Goal: Information Seeking & Learning: Learn about a topic

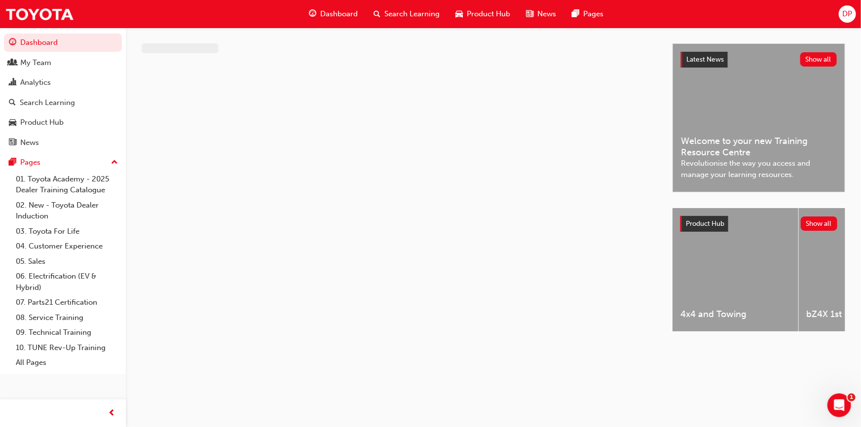
click at [416, 13] on span "Search Learning" at bounding box center [411, 13] width 55 height 11
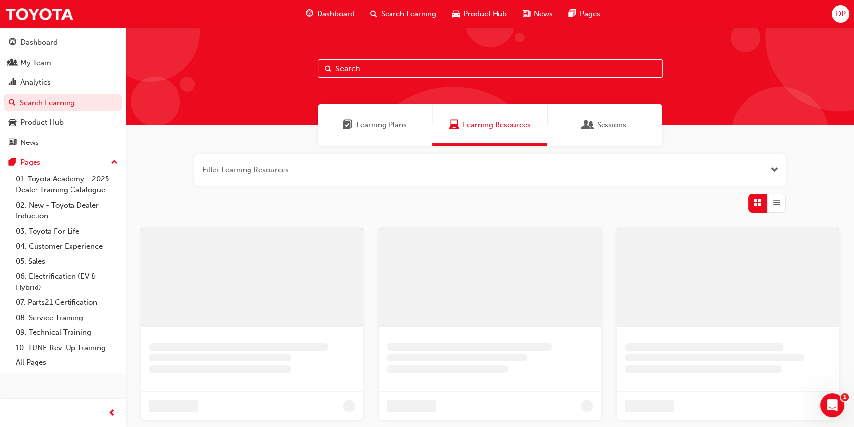
click at [382, 121] on span "Learning Plans" at bounding box center [382, 124] width 50 height 11
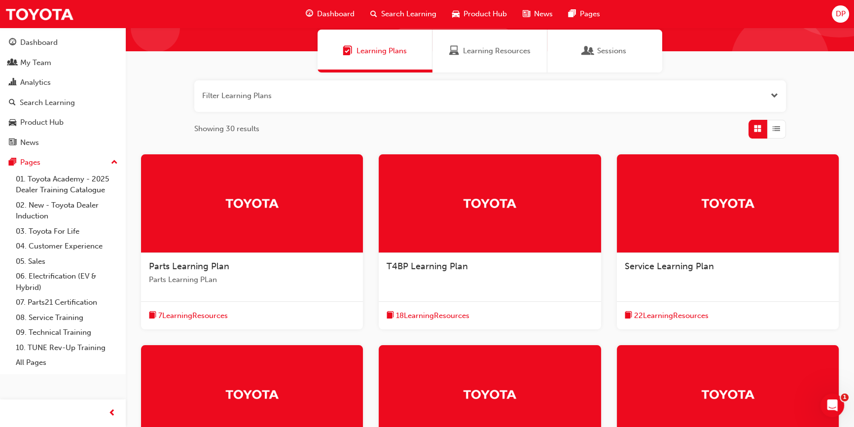
scroll to position [298, 0]
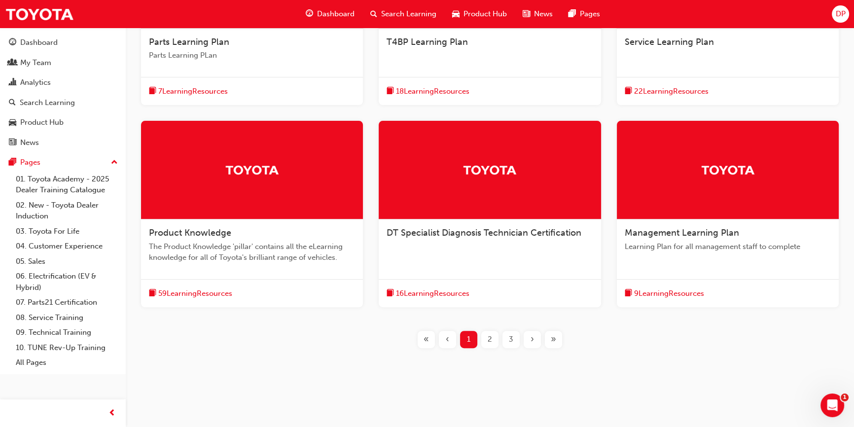
click at [680, 295] on span "9 Learning Resources" at bounding box center [669, 293] width 70 height 11
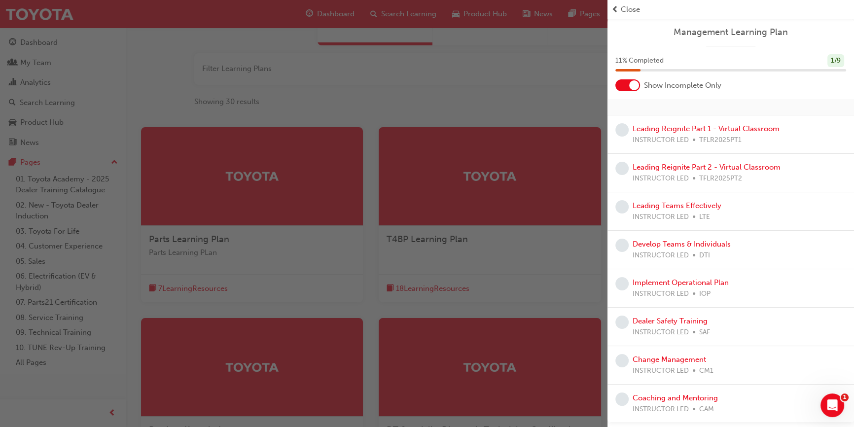
scroll to position [0, 0]
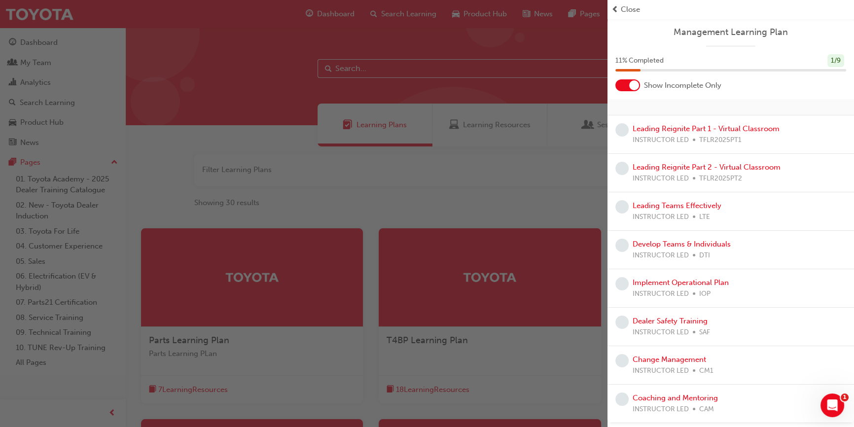
drag, startPoint x: 441, startPoint y: 209, endPoint x: 438, endPoint y: 202, distance: 7.3
click at [440, 208] on div "button" at bounding box center [304, 213] width 608 height 427
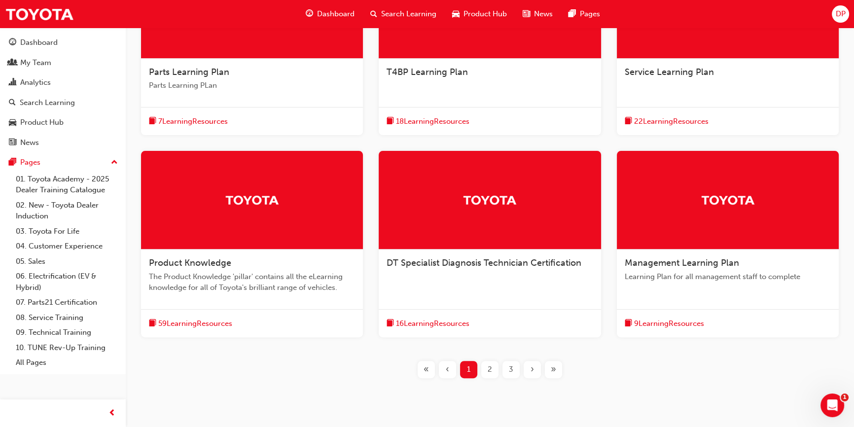
scroll to position [269, 0]
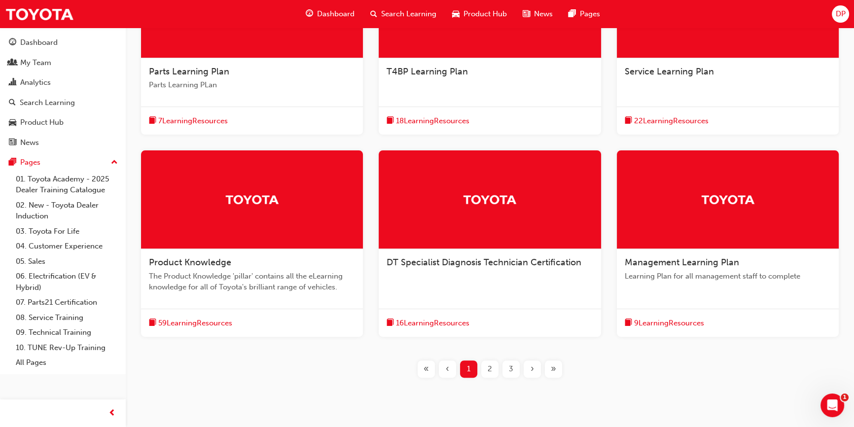
click at [440, 324] on span "16 Learning Resources" at bounding box center [433, 323] width 74 height 11
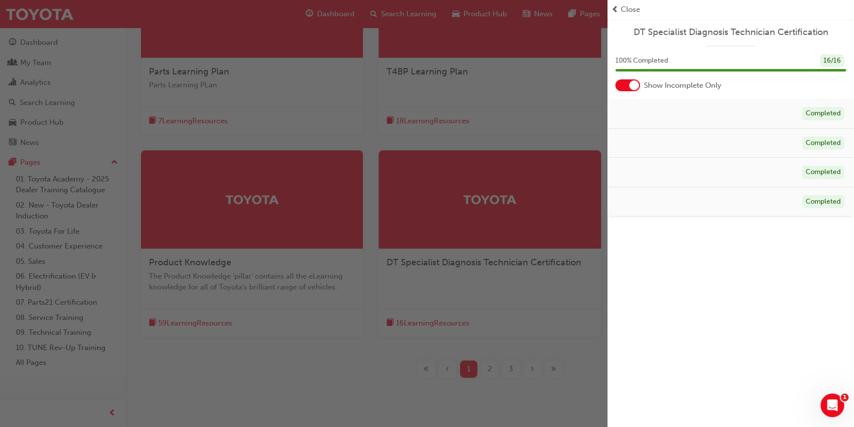
click at [635, 84] on div at bounding box center [634, 85] width 10 height 10
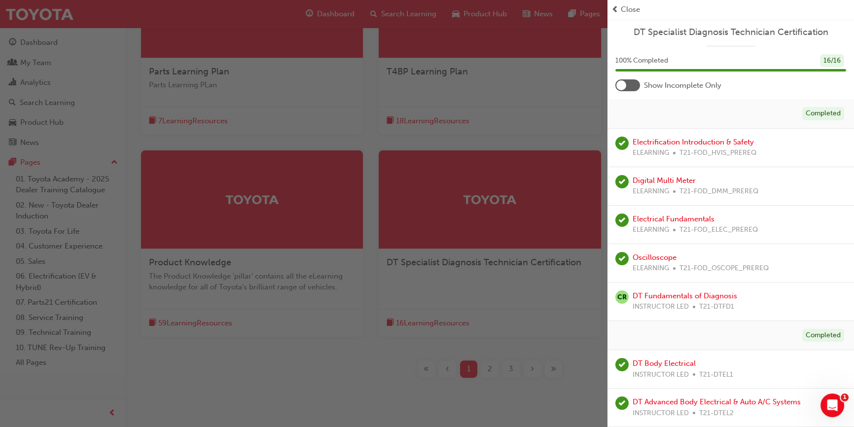
click at [631, 89] on div at bounding box center [628, 85] width 25 height 12
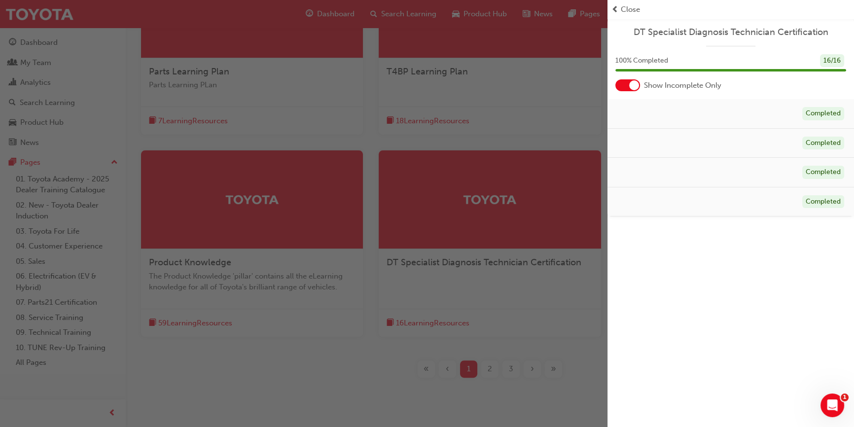
click at [530, 402] on div "button" at bounding box center [304, 213] width 608 height 427
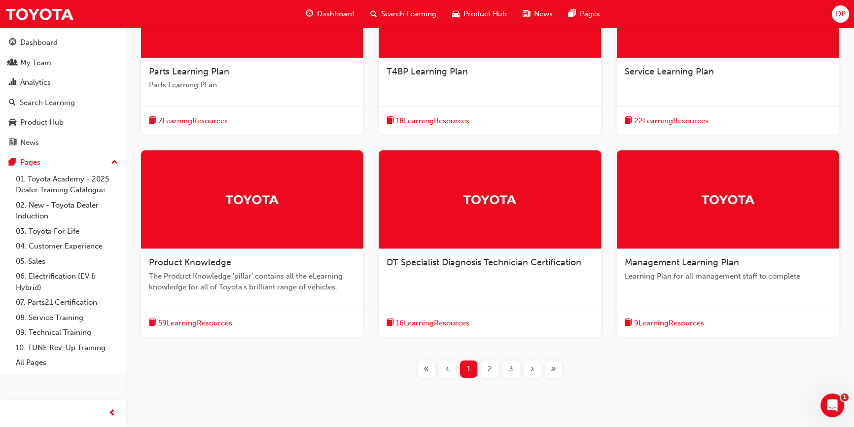
click at [209, 318] on span "59 Learning Resources" at bounding box center [195, 323] width 74 height 11
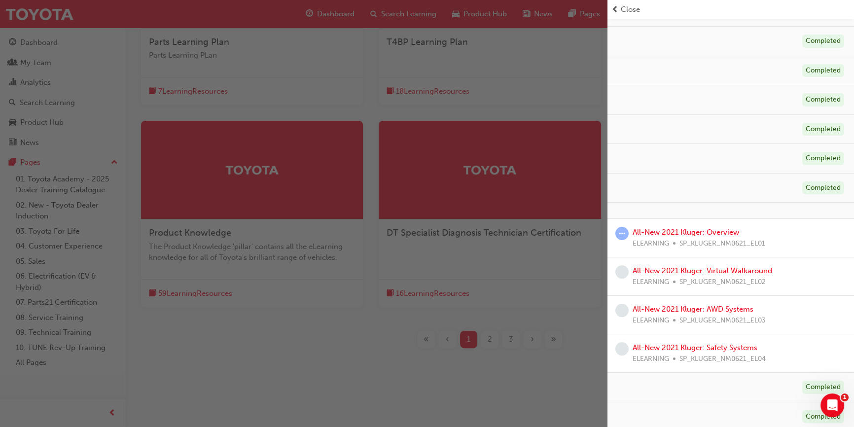
scroll to position [127, 0]
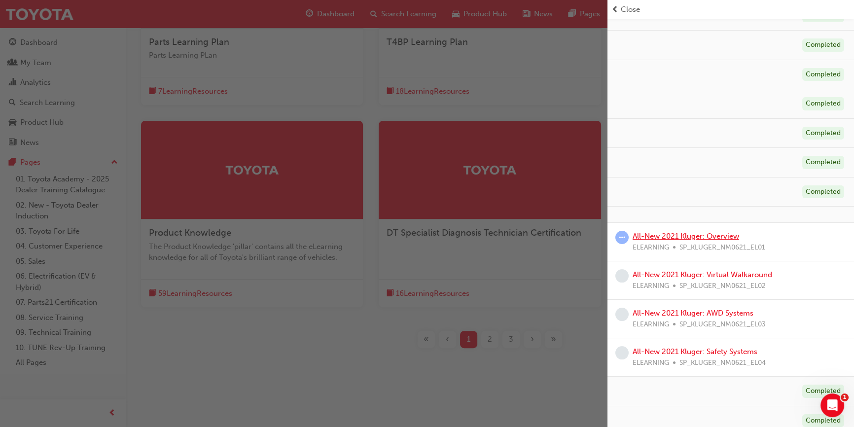
click at [652, 234] on link "All-New 2021 Kluger: Overview" at bounding box center [686, 236] width 107 height 9
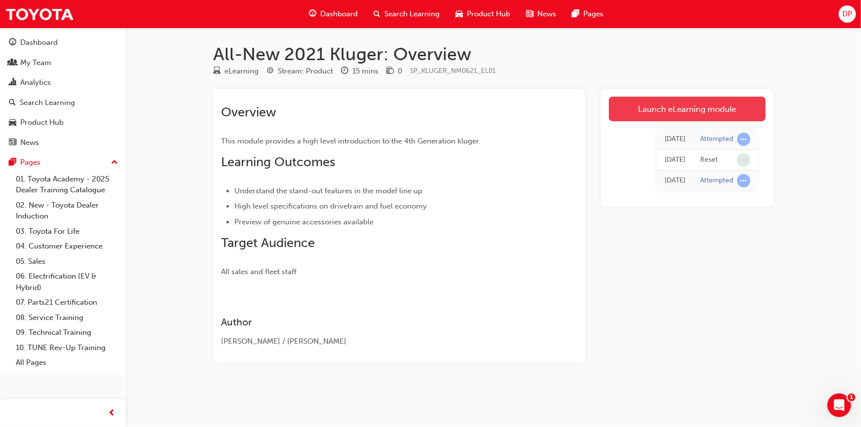
click at [668, 113] on link "Launch eLearning module" at bounding box center [687, 109] width 157 height 25
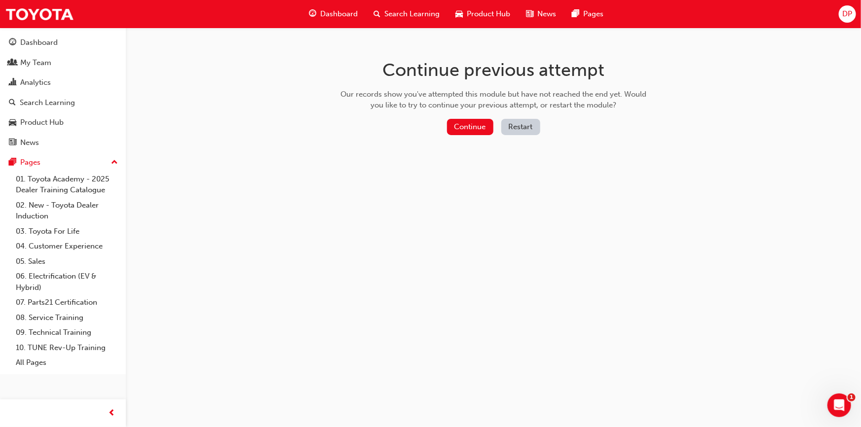
click at [512, 123] on button "Restart" at bounding box center [520, 127] width 39 height 16
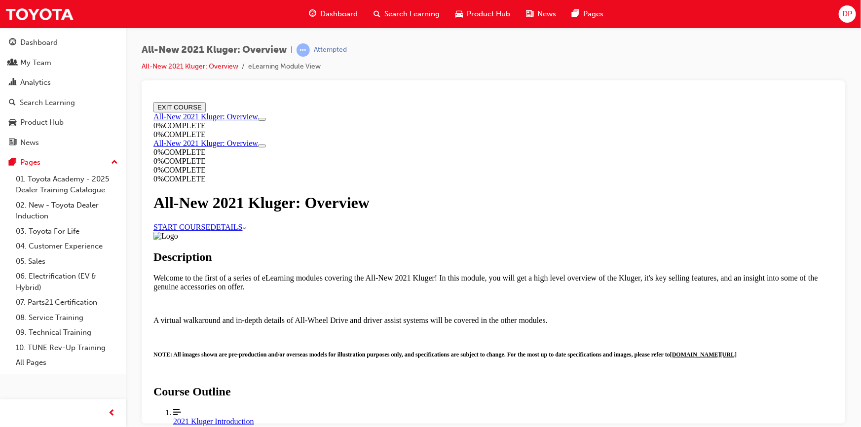
scroll to position [360, 0]
click at [761, 234] on div "Description Welcome to the first of a series of eLearning modules covering the …" at bounding box center [493, 389] width 680 height 317
drag, startPoint x: 389, startPoint y: 244, endPoint x: 404, endPoint y: 246, distance: 15.4
click at [210, 231] on link "START COURSE" at bounding box center [181, 226] width 57 height 8
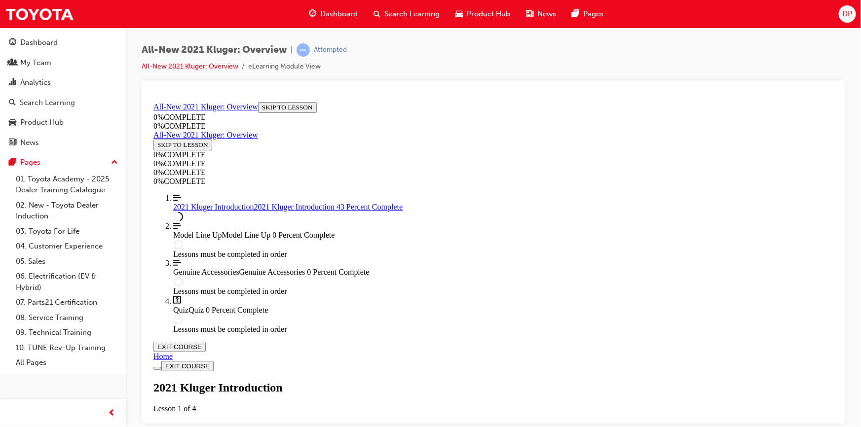
scroll to position [841, 0]
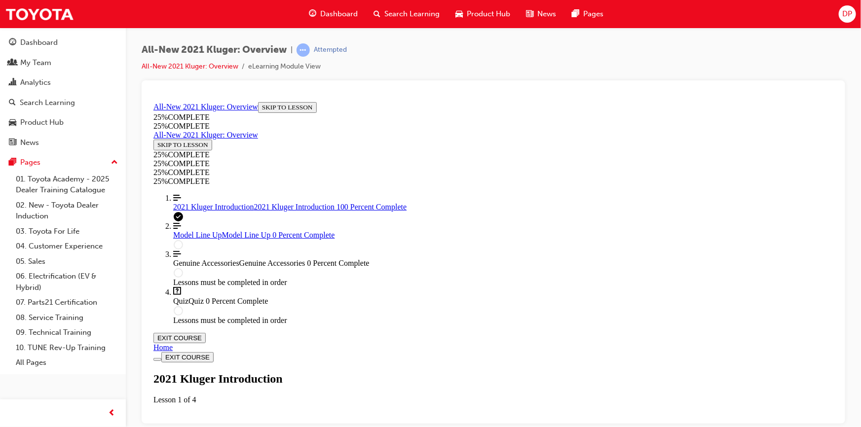
scroll to position [1662, 0]
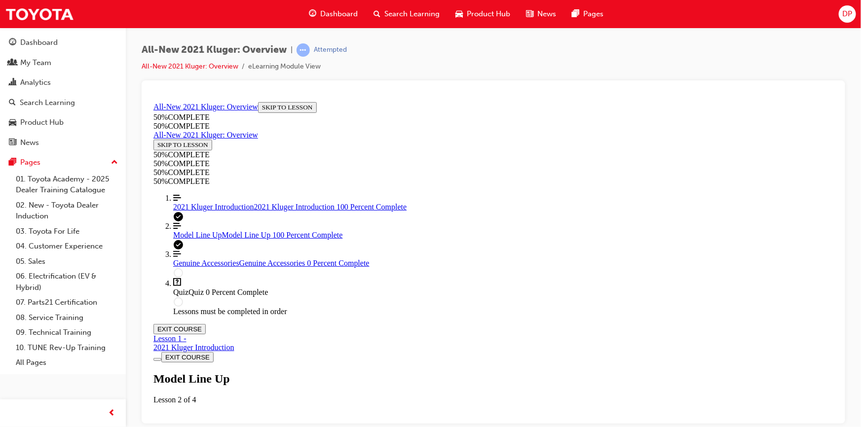
scroll to position [1270, 0]
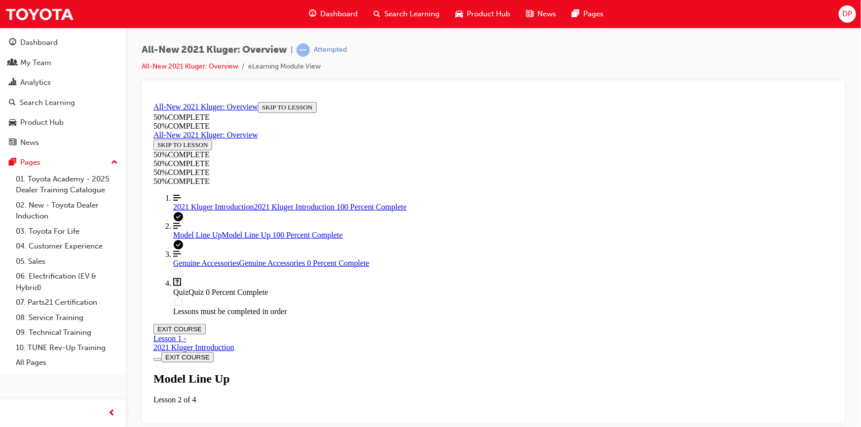
scroll to position [2980, 0]
drag, startPoint x: 529, startPoint y: 245, endPoint x: 524, endPoint y: 247, distance: 5.2
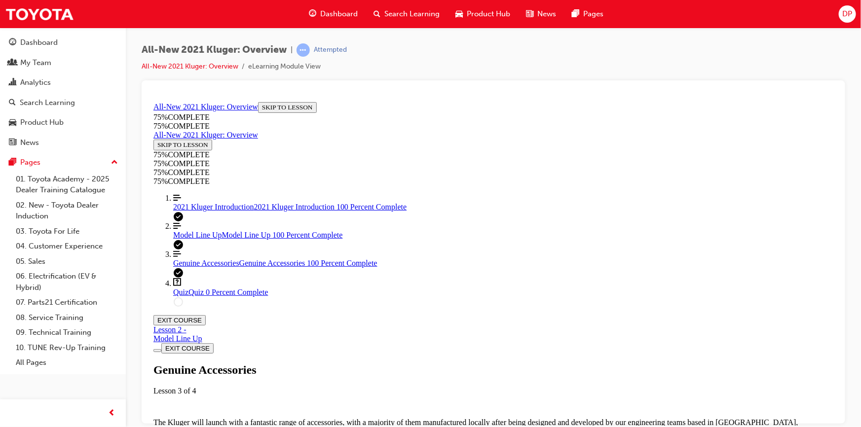
scroll to position [1110, 0]
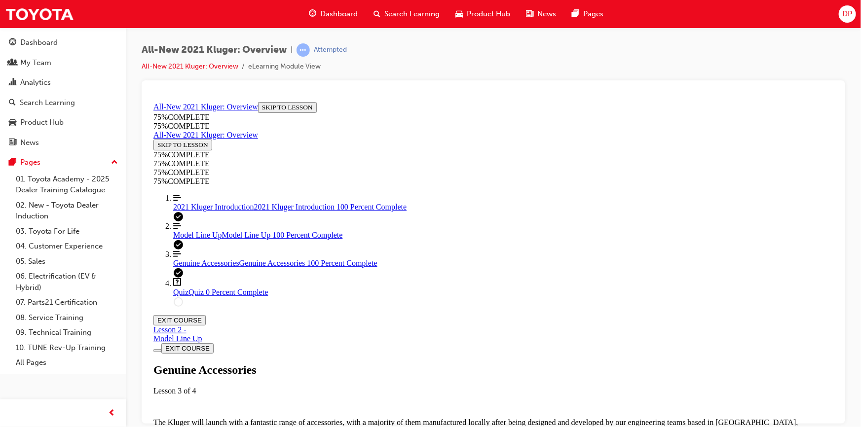
scroll to position [1243, 0]
drag, startPoint x: 646, startPoint y: 270, endPoint x: 643, endPoint y: 276, distance: 6.6
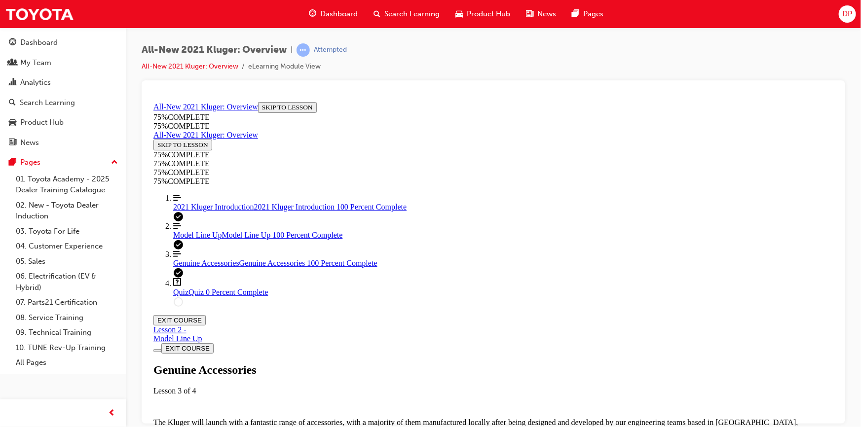
scroll to position [72, 0]
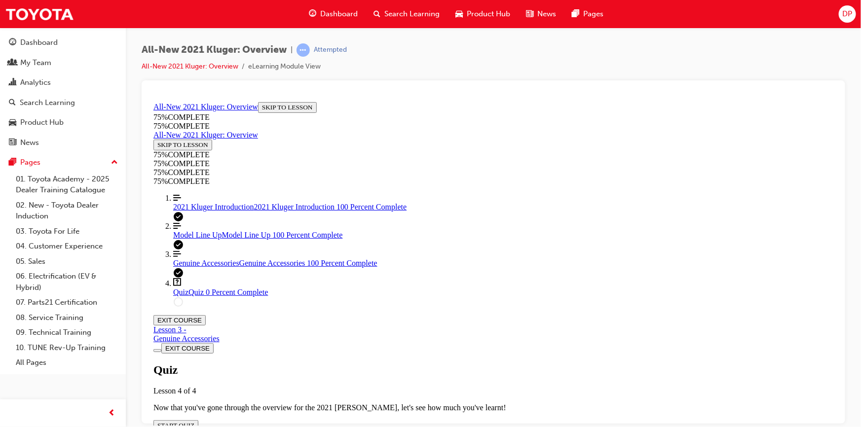
scroll to position [34, 0]
click at [194, 421] on span "START QUIZ" at bounding box center [175, 424] width 37 height 7
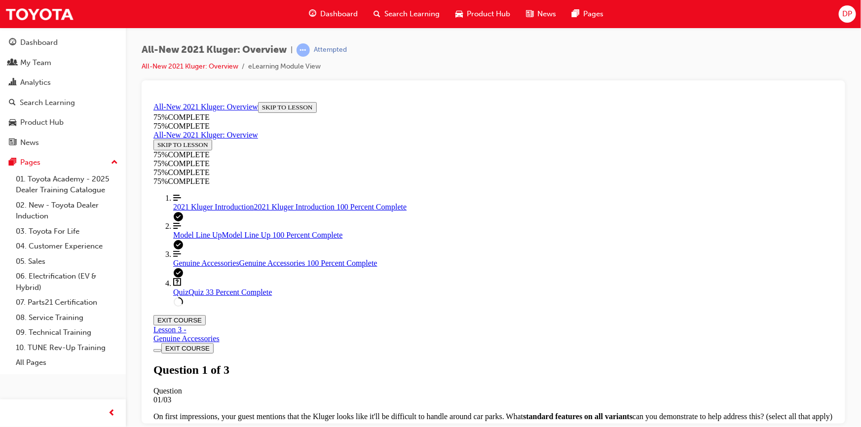
scroll to position [125, 0]
drag, startPoint x: 418, startPoint y: 323, endPoint x: 453, endPoint y: 333, distance: 36.1
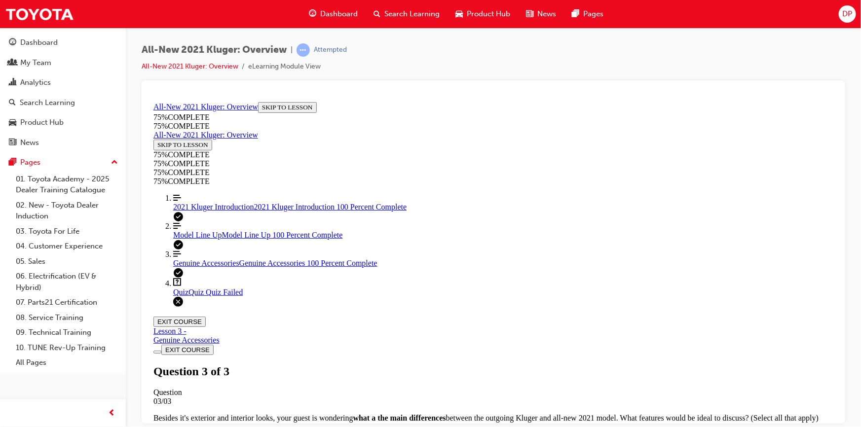
scroll to position [182, 0]
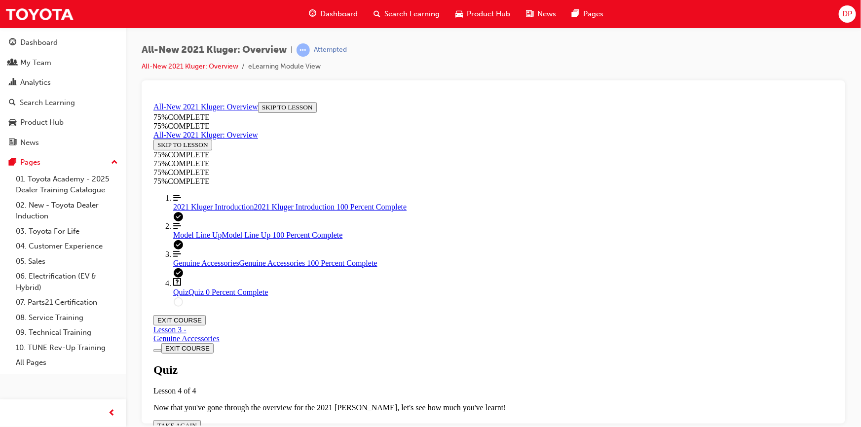
click at [196, 421] on span "TAKE AGAIN" at bounding box center [176, 424] width 39 height 7
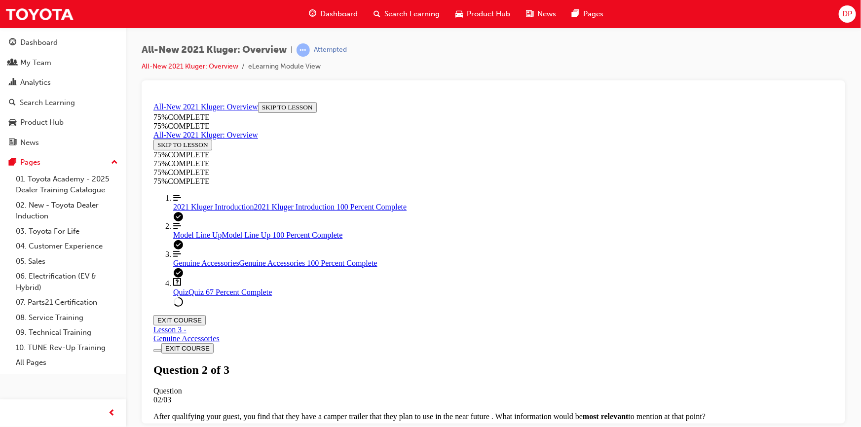
drag, startPoint x: 474, startPoint y: 232, endPoint x: 476, endPoint y: 237, distance: 5.5
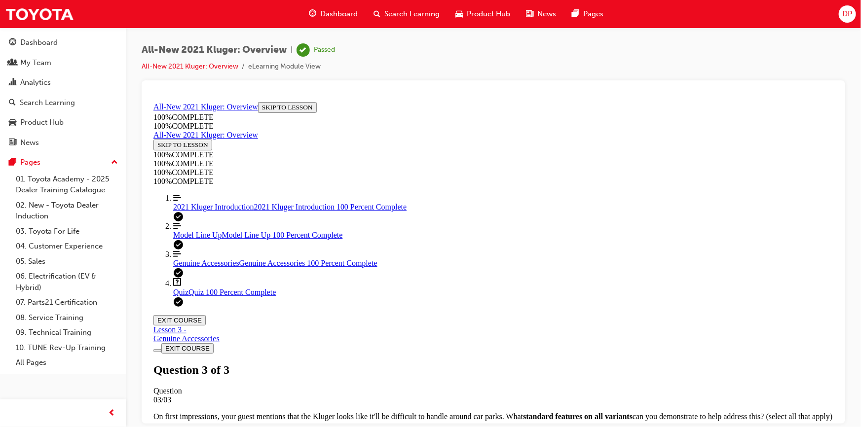
click at [205, 315] on button "EXIT COURSE" at bounding box center [179, 320] width 52 height 10
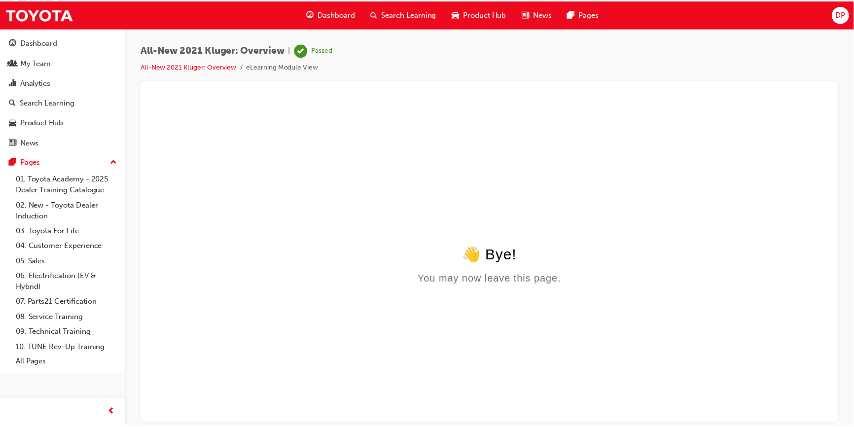
scroll to position [0, 0]
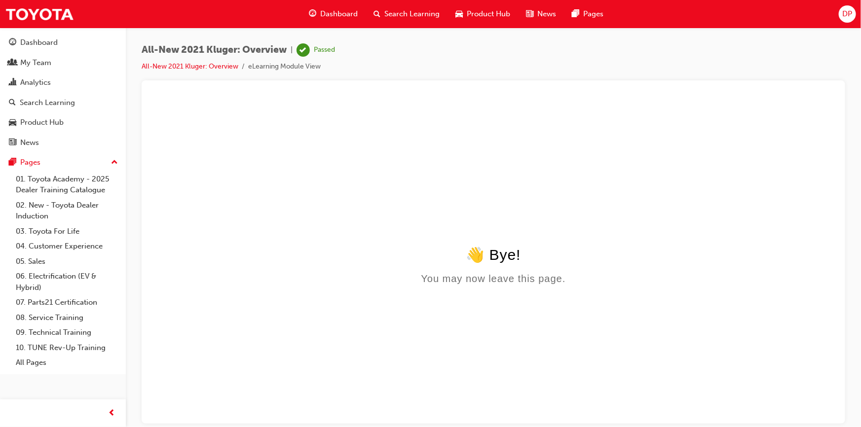
click at [404, 12] on span "Search Learning" at bounding box center [411, 13] width 55 height 11
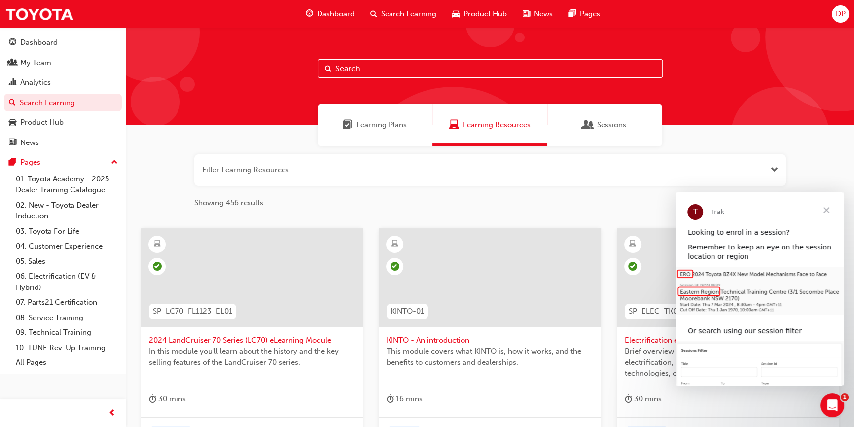
click at [374, 125] on span "Learning Plans" at bounding box center [382, 124] width 50 height 11
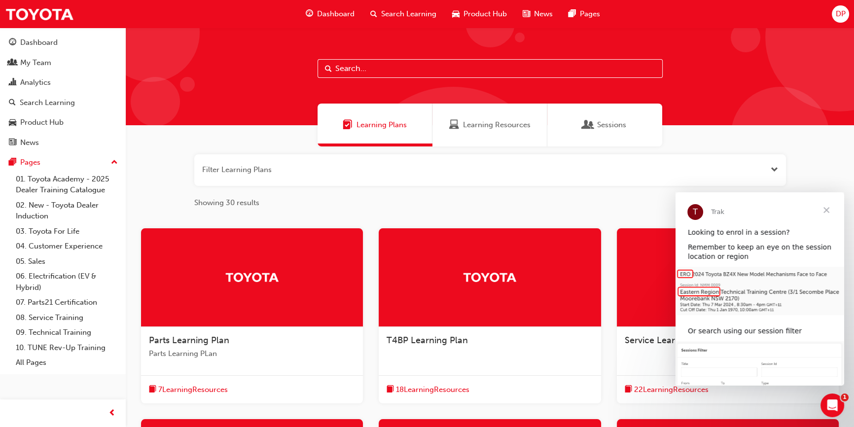
click at [826, 216] on span "Close" at bounding box center [827, 210] width 36 height 36
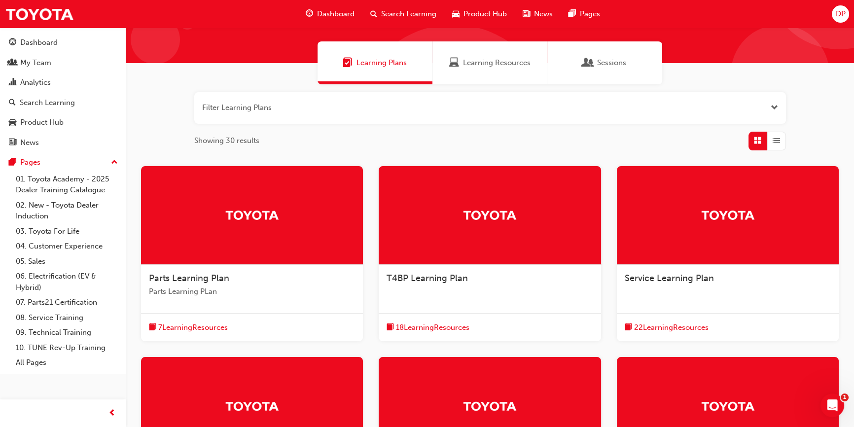
scroll to position [298, 0]
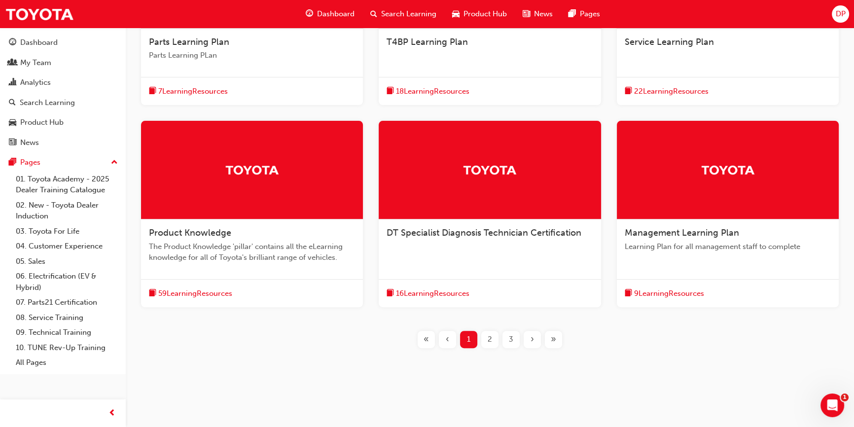
click at [198, 291] on span "59 Learning Resources" at bounding box center [195, 293] width 74 height 11
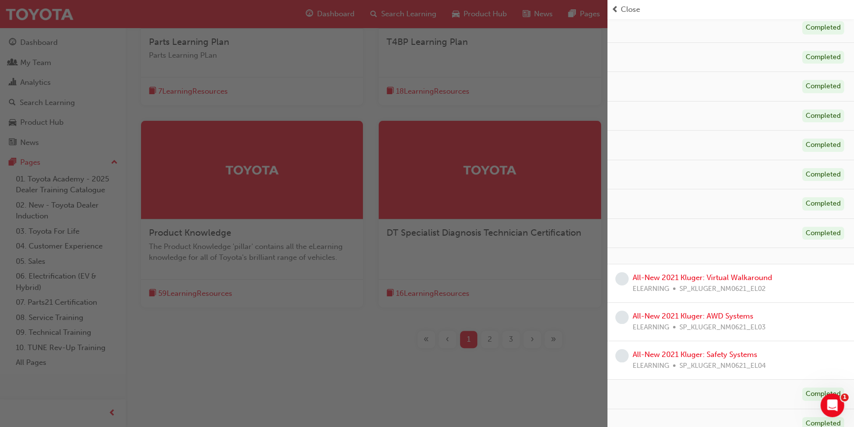
scroll to position [134, 0]
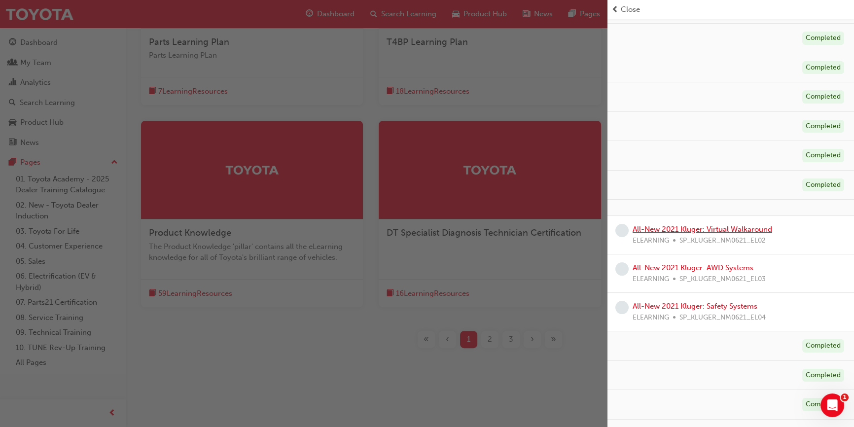
click at [706, 229] on link "All-New 2021 Kluger: Virtual Walkaround" at bounding box center [703, 229] width 140 height 9
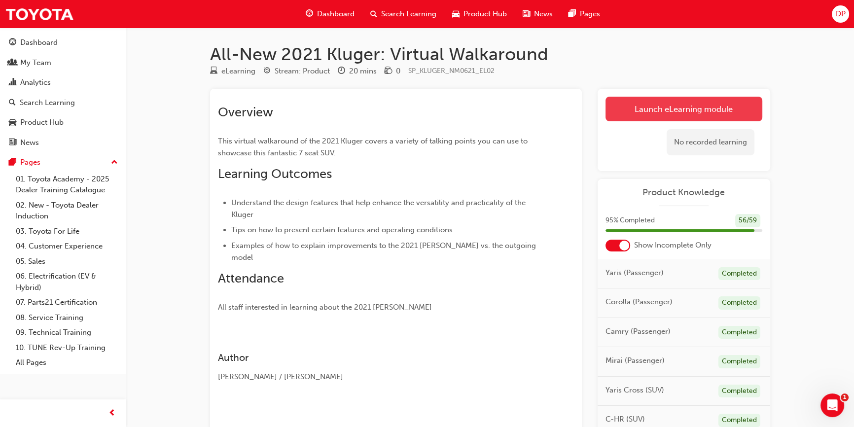
click at [641, 104] on link "Launch eLearning module" at bounding box center [684, 109] width 157 height 25
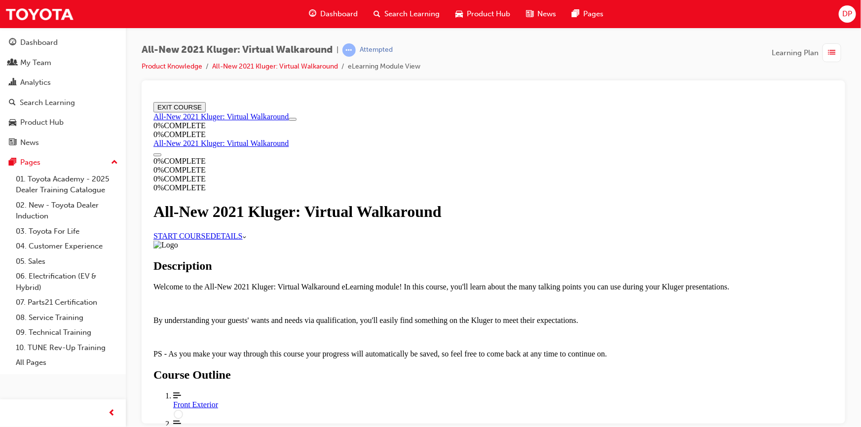
click at [210, 240] on link "START COURSE" at bounding box center [181, 235] width 57 height 8
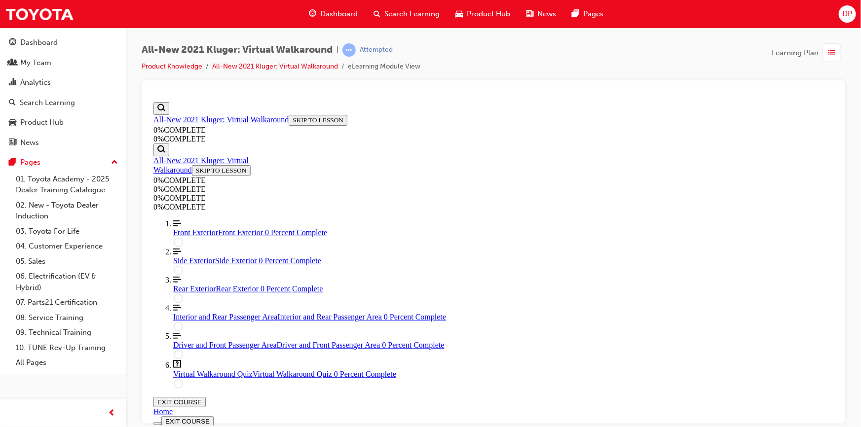
scroll to position [123, 0]
drag, startPoint x: 507, startPoint y: 248, endPoint x: 531, endPoint y: 248, distance: 23.7
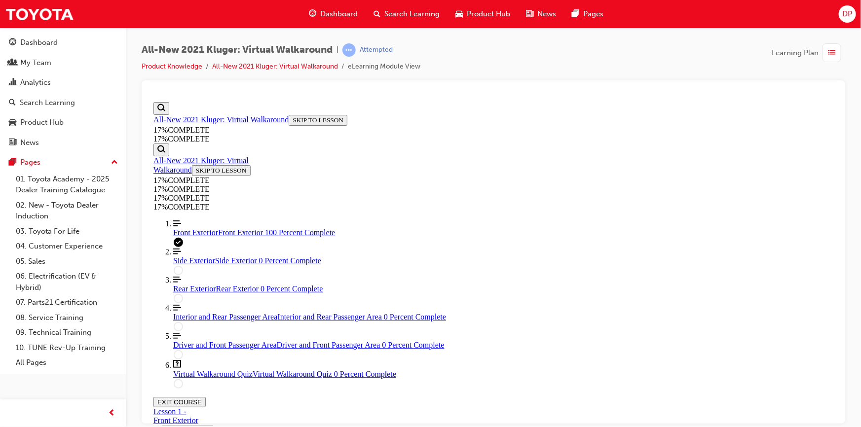
drag, startPoint x: 645, startPoint y: 301, endPoint x: 665, endPoint y: 310, distance: 22.1
drag, startPoint x: 715, startPoint y: 343, endPoint x: 700, endPoint y: 344, distance: 14.8
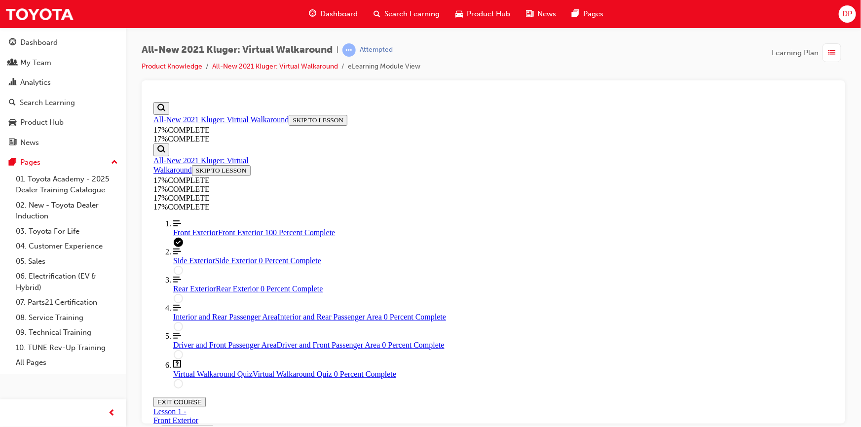
drag, startPoint x: 435, startPoint y: 383, endPoint x: 459, endPoint y: 381, distance: 23.7
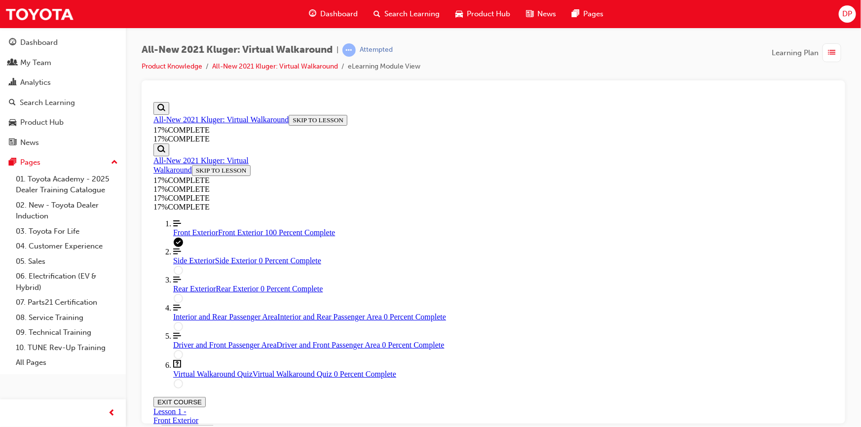
drag, startPoint x: 674, startPoint y: 346, endPoint x: 687, endPoint y: 343, distance: 12.6
drag, startPoint x: 766, startPoint y: 258, endPoint x: 774, endPoint y: 268, distance: 12.9
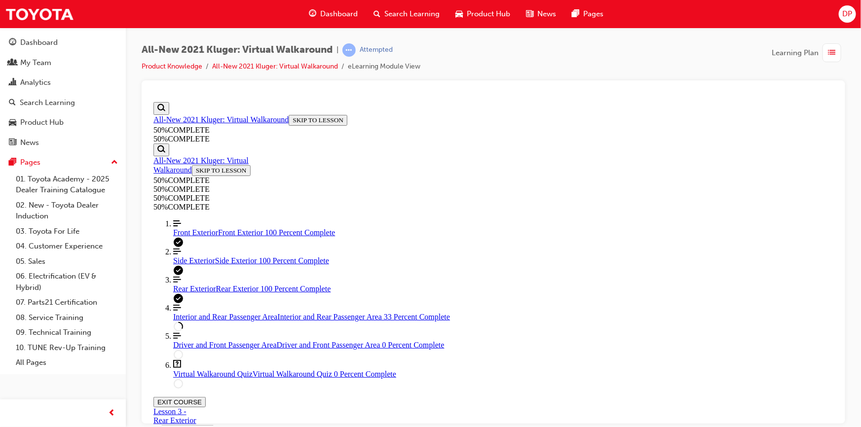
drag, startPoint x: 723, startPoint y: 130, endPoint x: 723, endPoint y: 140, distance: 9.9
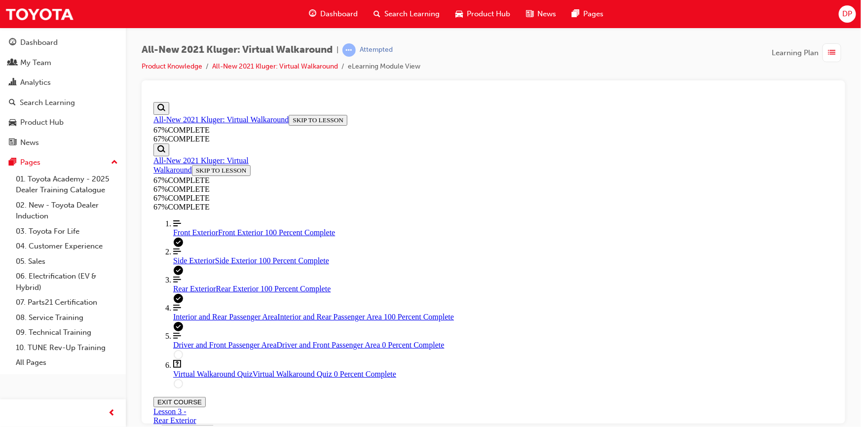
drag, startPoint x: 414, startPoint y: 280, endPoint x: 426, endPoint y: 291, distance: 15.7
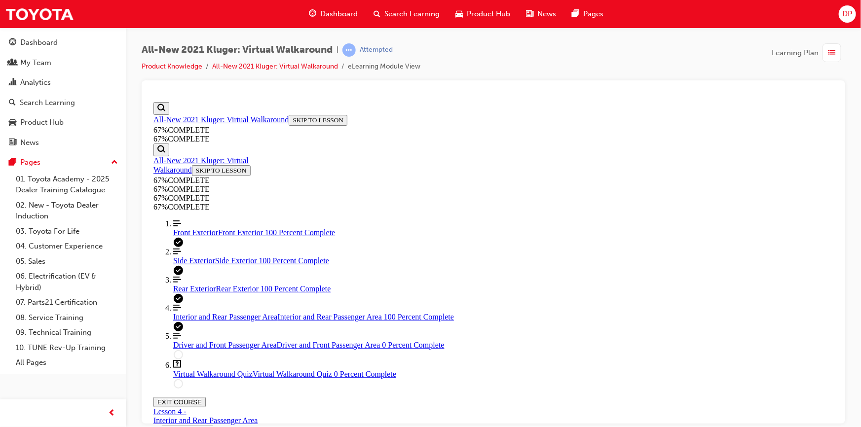
scroll to position [168, 0]
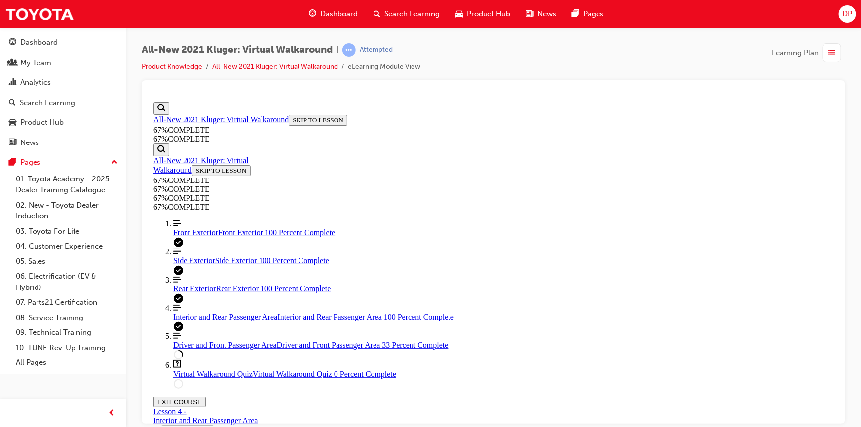
scroll to position [274, 0]
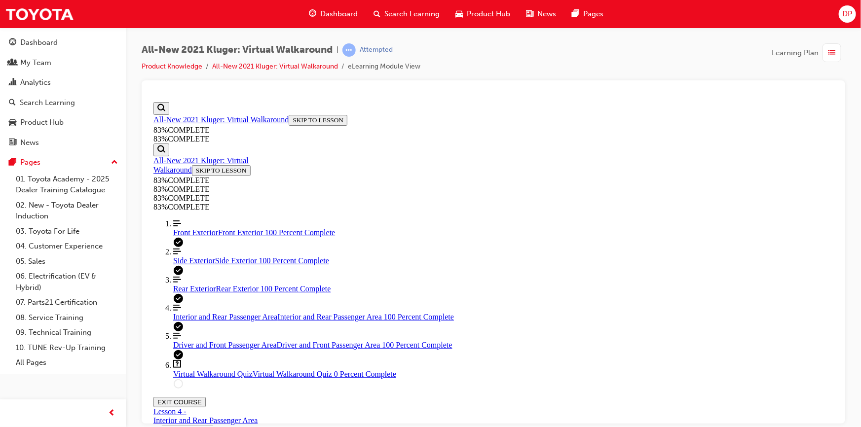
scroll to position [592, 0]
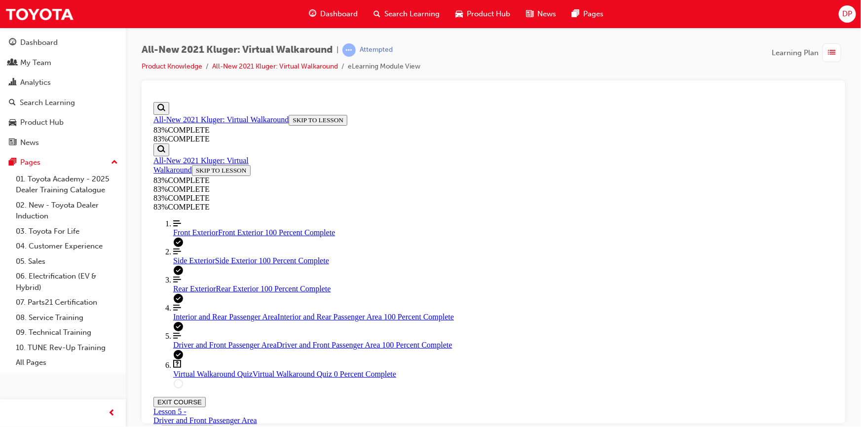
drag, startPoint x: 412, startPoint y: 352, endPoint x: 412, endPoint y: 315, distance: 36.5
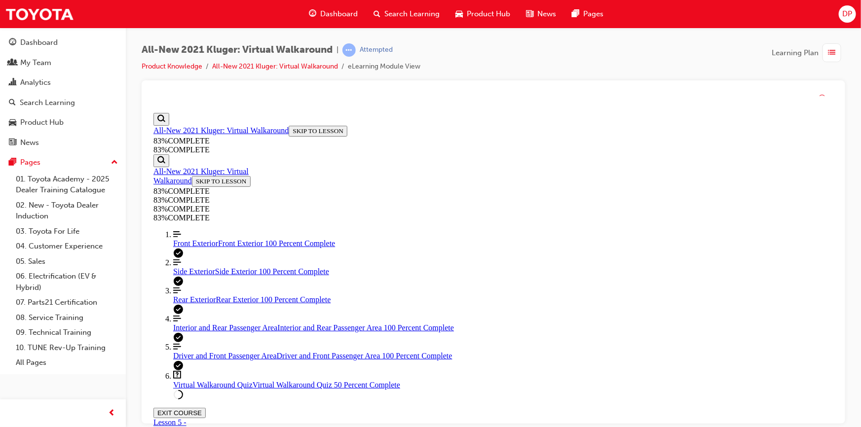
scroll to position [36, 0]
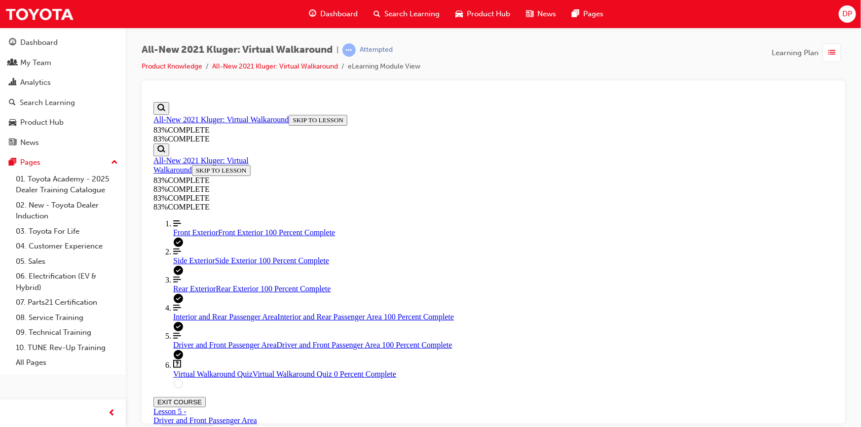
drag, startPoint x: 488, startPoint y: 215, endPoint x: 494, endPoint y: 243, distance: 28.3
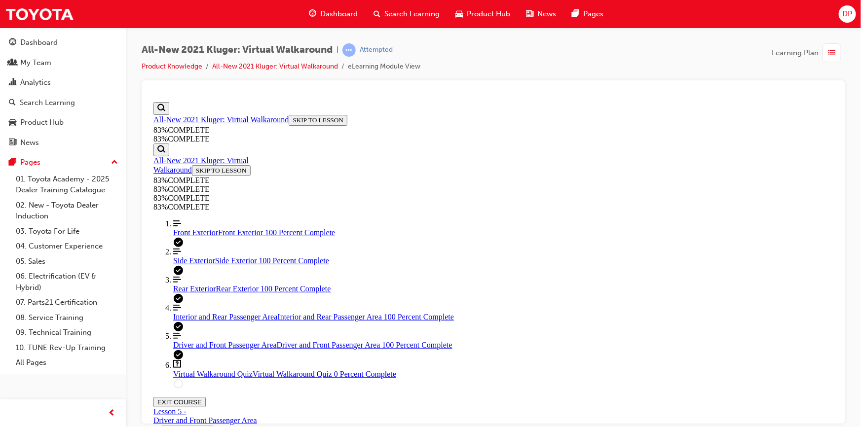
drag, startPoint x: 563, startPoint y: 368, endPoint x: 569, endPoint y: 368, distance: 5.9
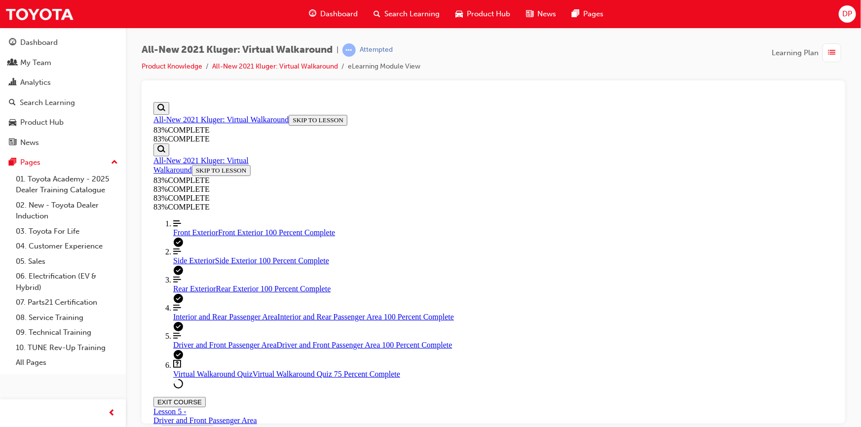
scroll to position [36, 0]
click at [205, 397] on button "EXIT COURSE" at bounding box center [179, 402] width 52 height 10
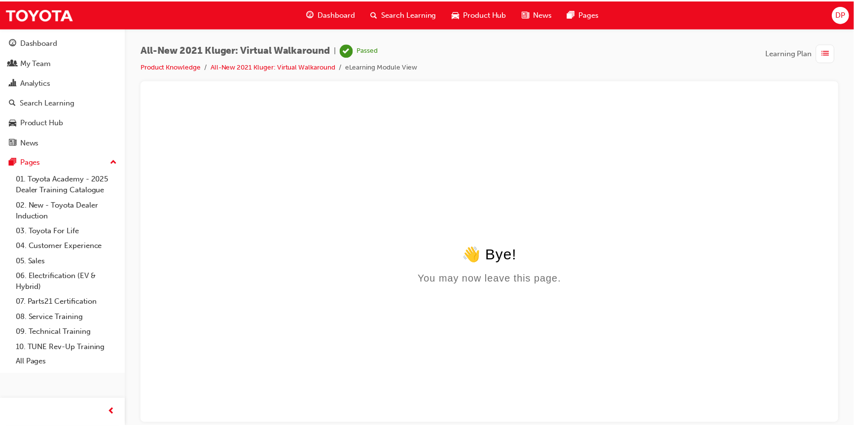
scroll to position [0, 0]
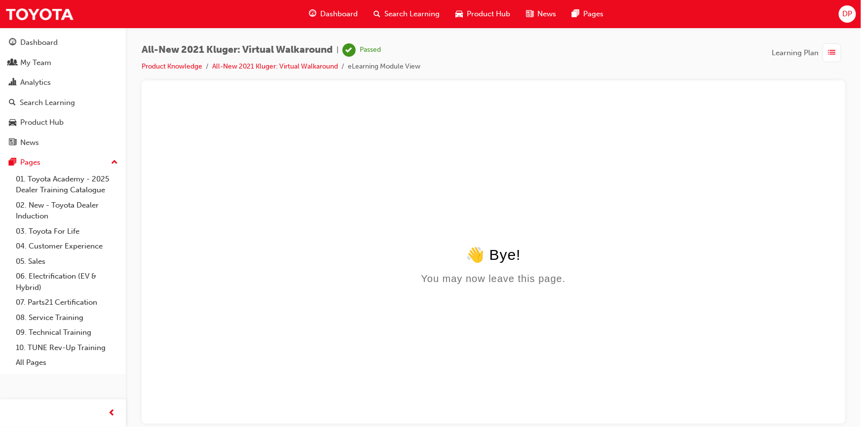
click at [417, 11] on span "Search Learning" at bounding box center [411, 13] width 55 height 11
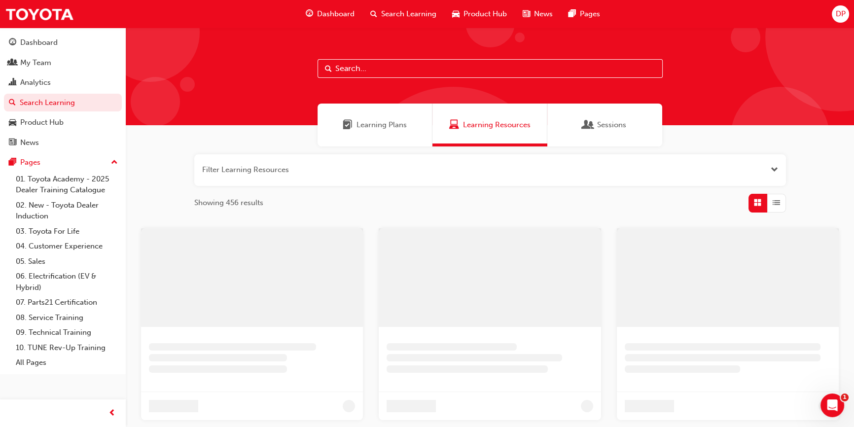
click at [391, 126] on span "Learning Plans" at bounding box center [382, 124] width 50 height 11
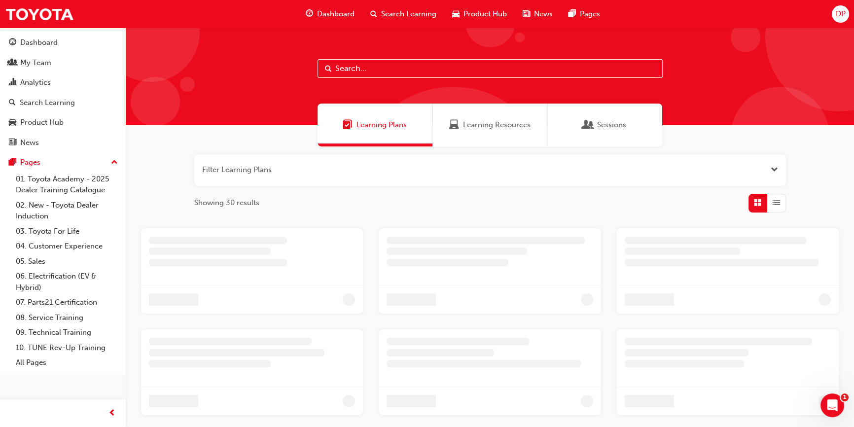
click at [489, 122] on span "Learning Resources" at bounding box center [497, 124] width 68 height 11
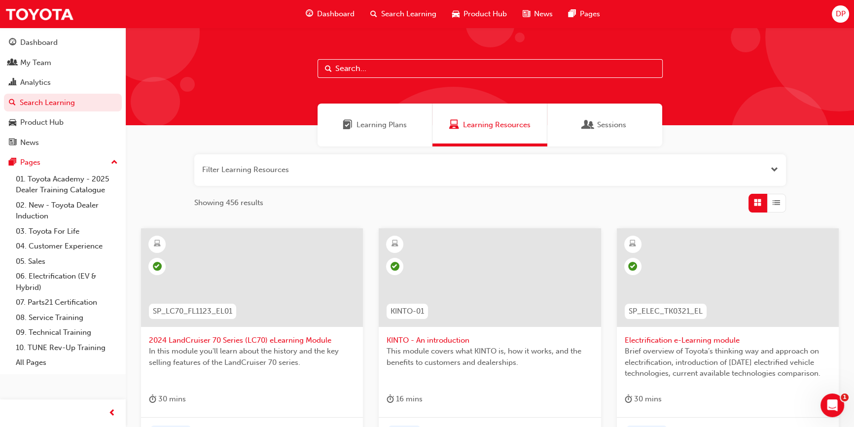
click at [386, 126] on span "Learning Plans" at bounding box center [382, 124] width 50 height 11
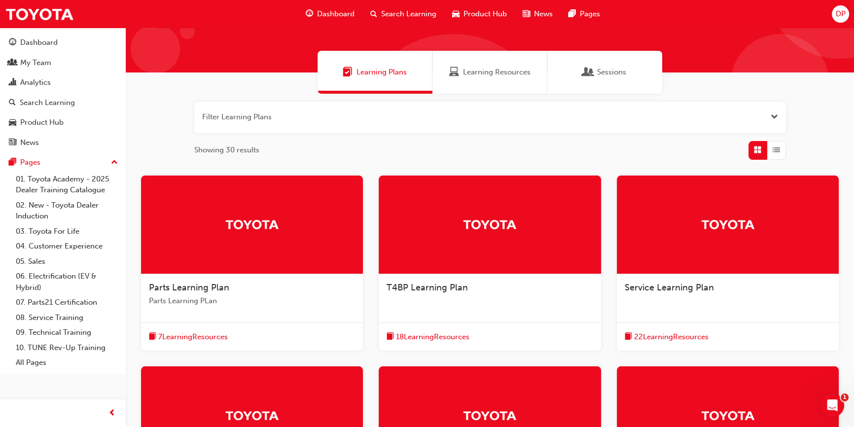
scroll to position [298, 0]
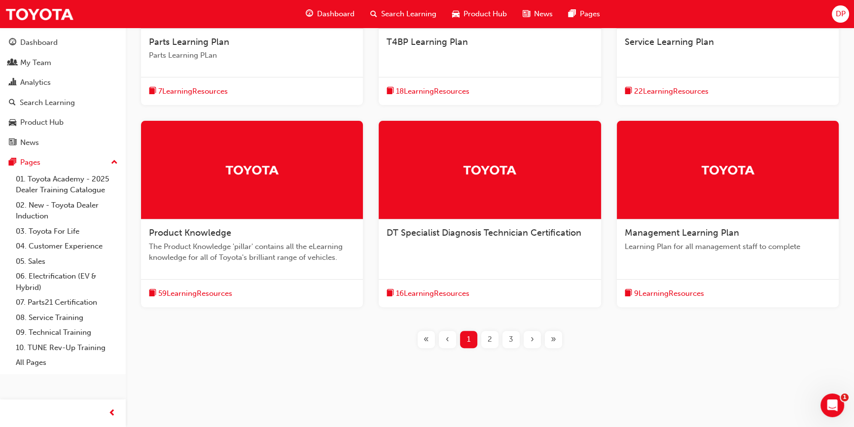
click at [211, 294] on span "59 Learning Resources" at bounding box center [195, 293] width 74 height 11
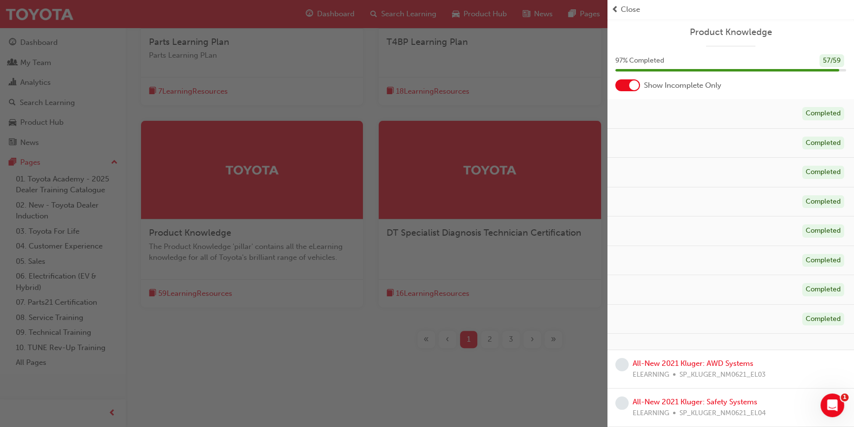
scroll to position [224, 0]
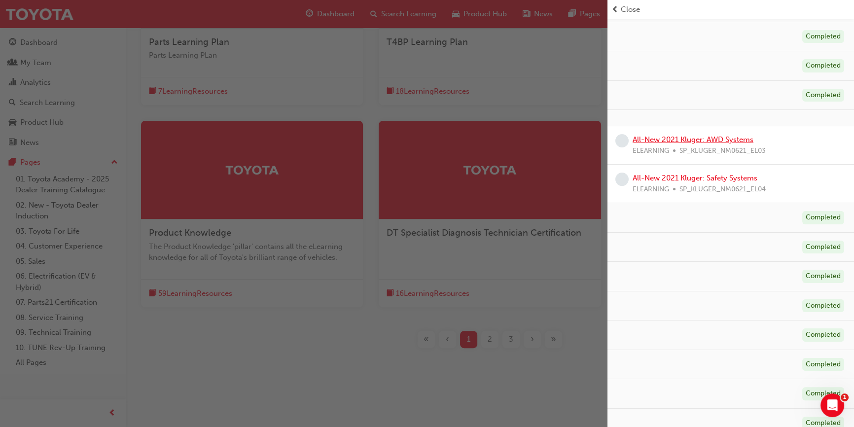
click at [683, 138] on link "All-New 2021 Kluger: AWD Systems" at bounding box center [693, 139] width 121 height 9
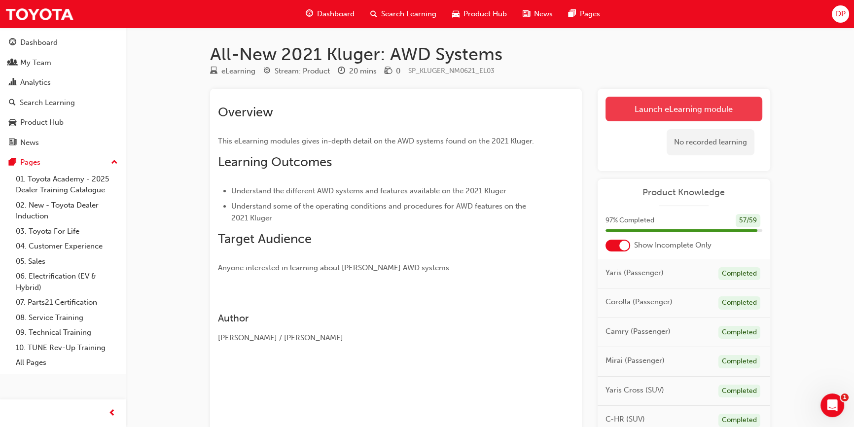
click at [666, 111] on link "Launch eLearning module" at bounding box center [684, 109] width 157 height 25
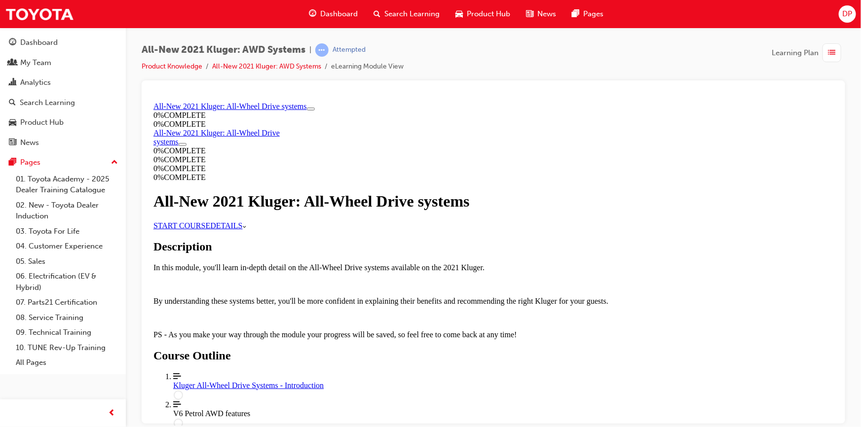
click at [210, 229] on link "START COURSE" at bounding box center [181, 225] width 57 height 8
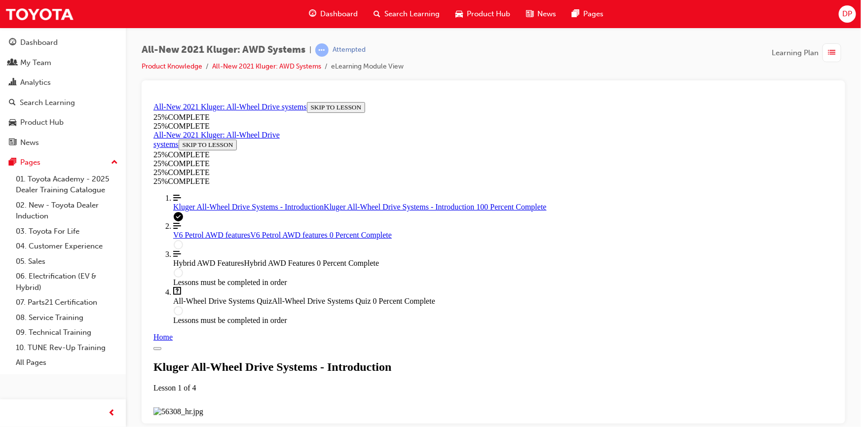
scroll to position [1061, 0]
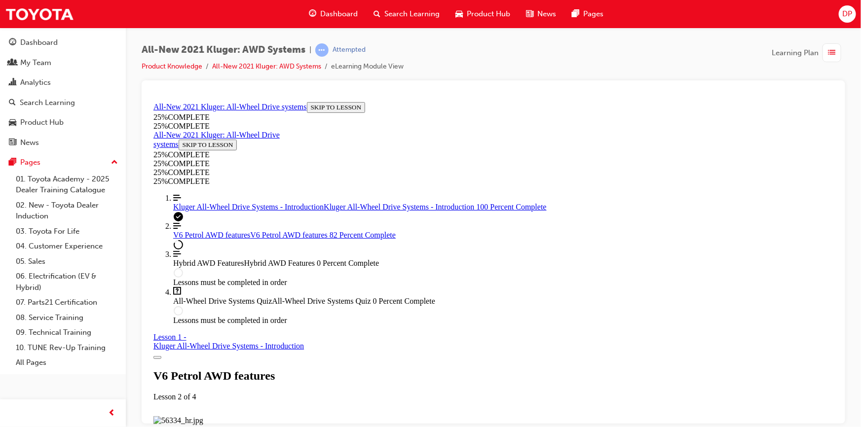
scroll to position [4614, 0]
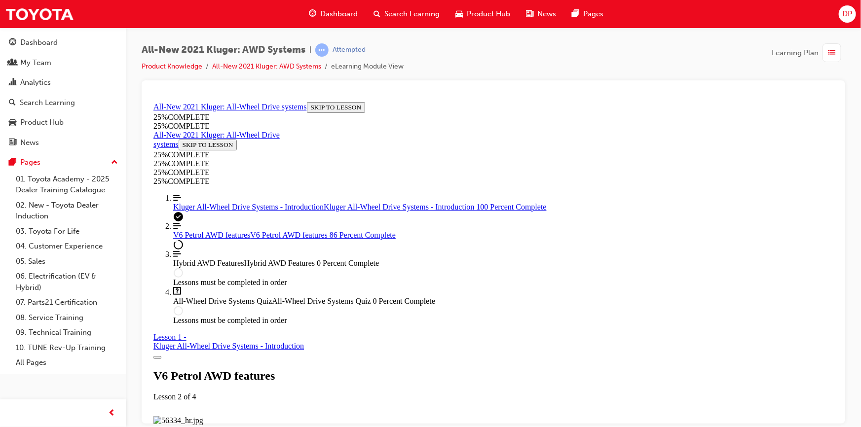
scroll to position [4013, 0]
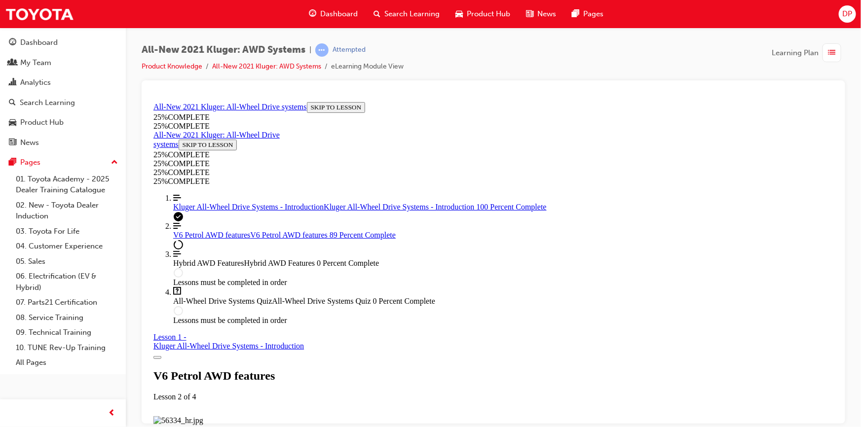
scroll to position [4102, 0]
drag, startPoint x: 679, startPoint y: 315, endPoint x: 684, endPoint y: 314, distance: 5.2
drag, startPoint x: 568, startPoint y: 166, endPoint x: 579, endPoint y: 166, distance: 10.9
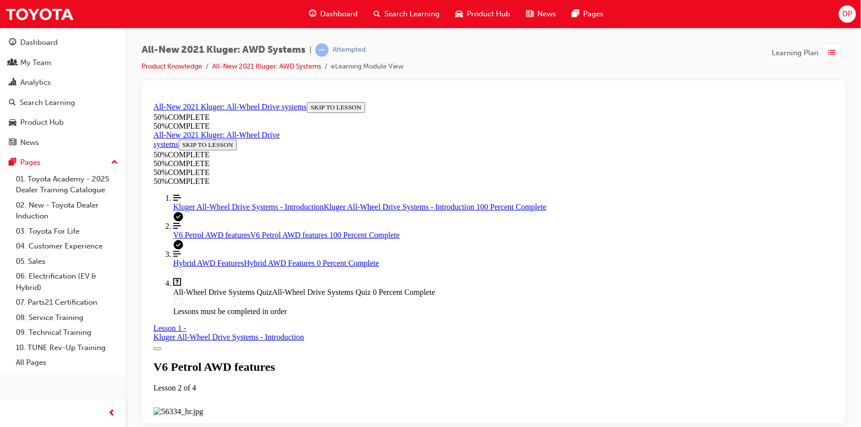
scroll to position [4836, 0]
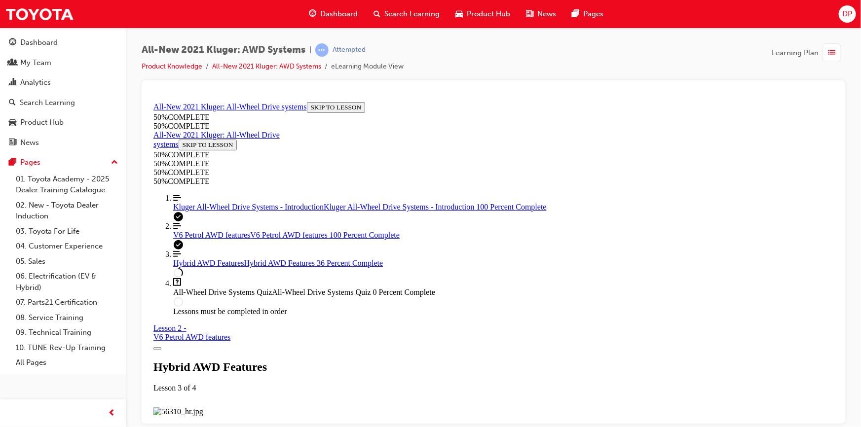
scroll to position [1110, 0]
drag, startPoint x: 562, startPoint y: 246, endPoint x: 574, endPoint y: 250, distance: 12.5
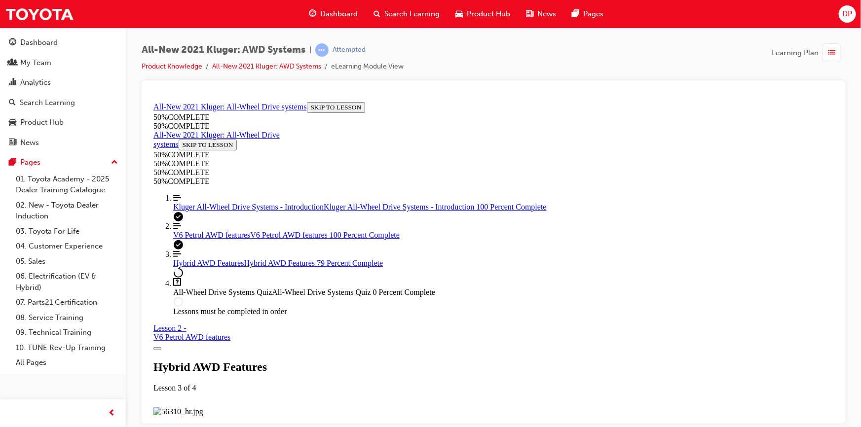
scroll to position [2274, 0]
drag, startPoint x: 548, startPoint y: 209, endPoint x: 559, endPoint y: 212, distance: 11.9
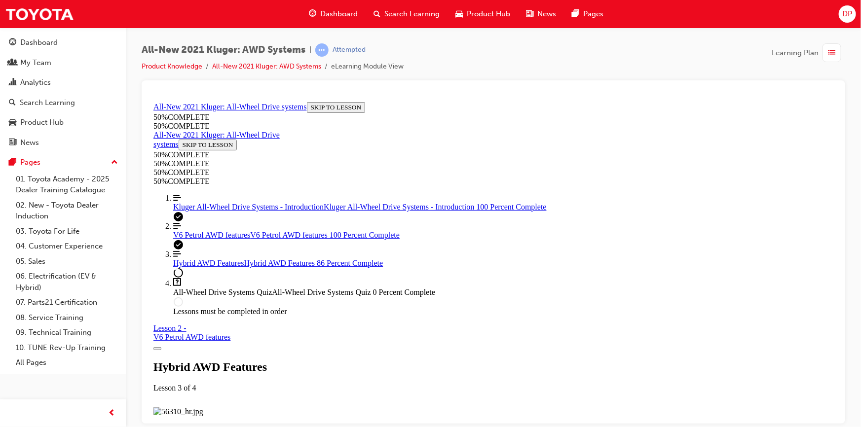
scroll to position [2363, 0]
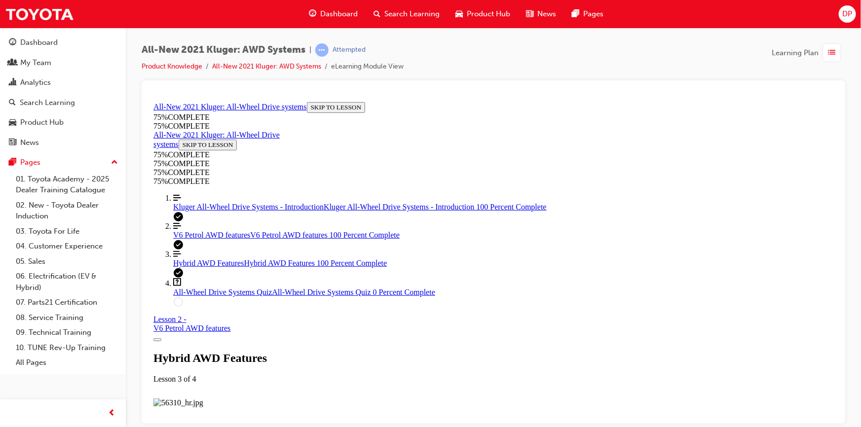
scroll to position [2587, 0]
drag, startPoint x: 487, startPoint y: 297, endPoint x: 500, endPoint y: 305, distance: 15.1
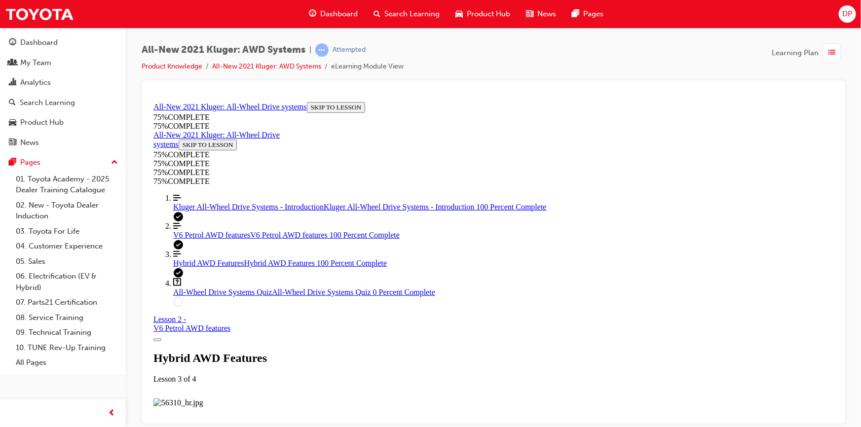
scroll to position [2737, 0]
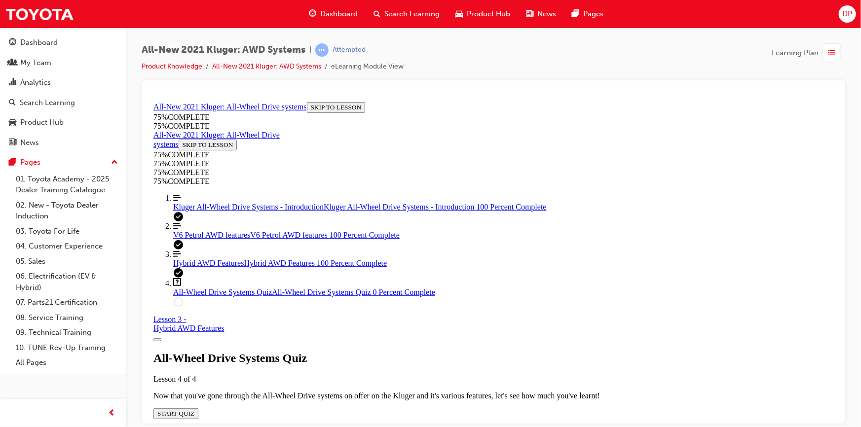
scroll to position [34, 0]
click at [194, 409] on span "START QUIZ" at bounding box center [175, 412] width 37 height 7
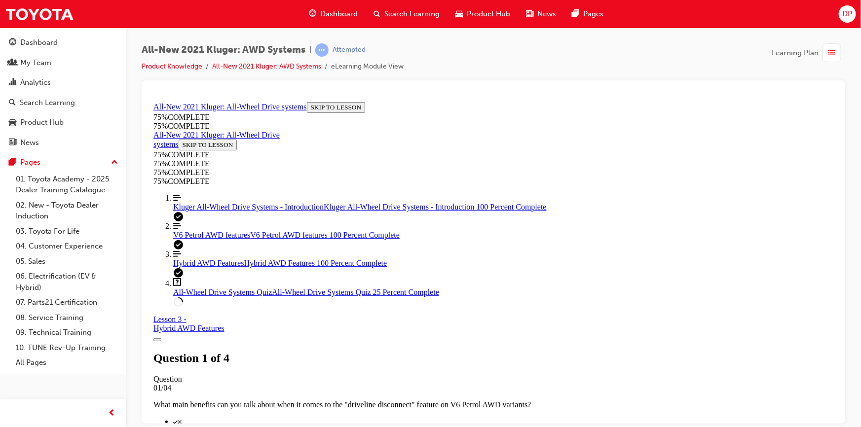
scroll to position [215, 0]
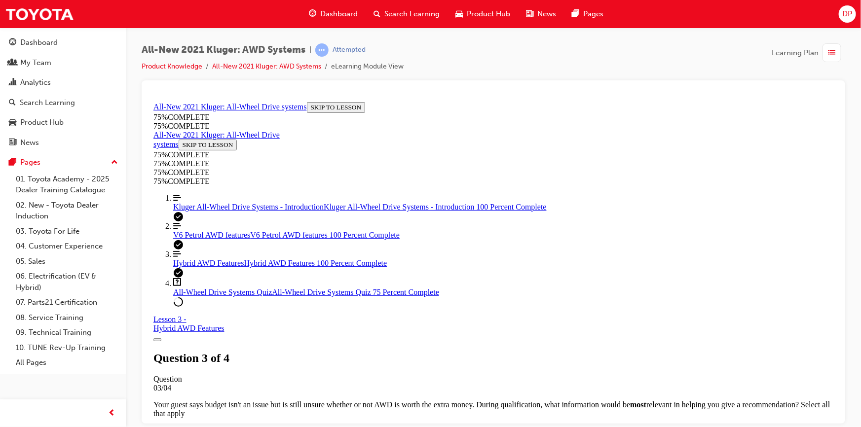
scroll to position [125, 0]
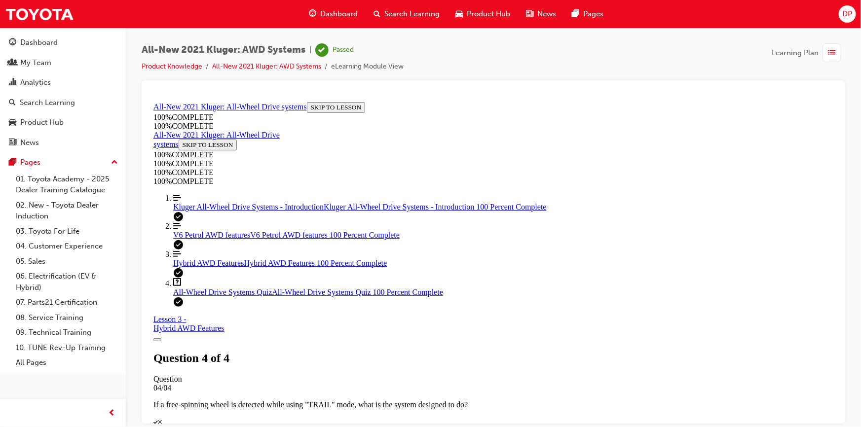
scroll to position [182, 0]
click at [826, 49] on div "button" at bounding box center [831, 52] width 19 height 19
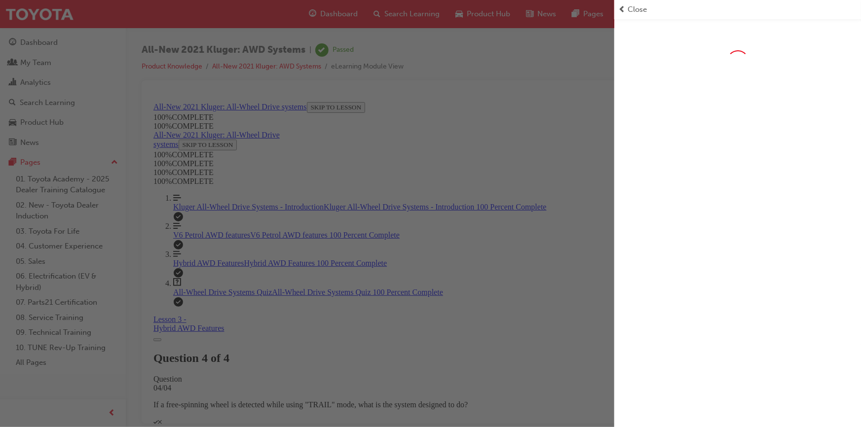
click at [633, 9] on span "Close" at bounding box center [636, 9] width 19 height 11
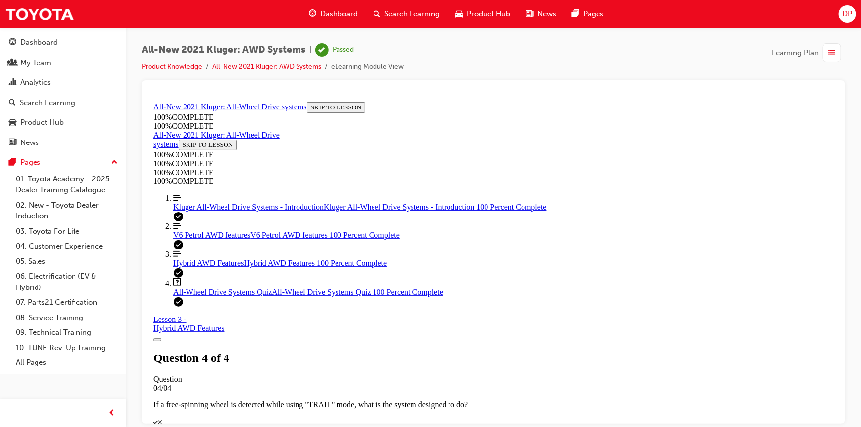
click at [248, 307] on div "100 % COMPLETE 100 % COMPLETE Align left Three vertical lines aligned to the le…" at bounding box center [493, 237] width 680 height 139
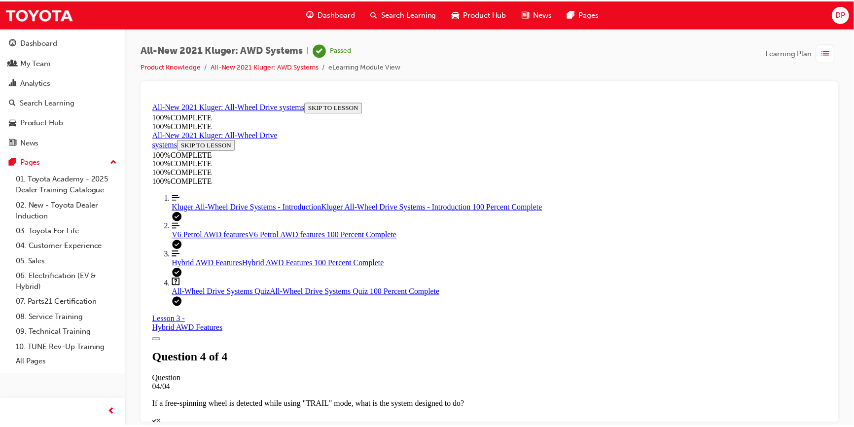
scroll to position [0, 0]
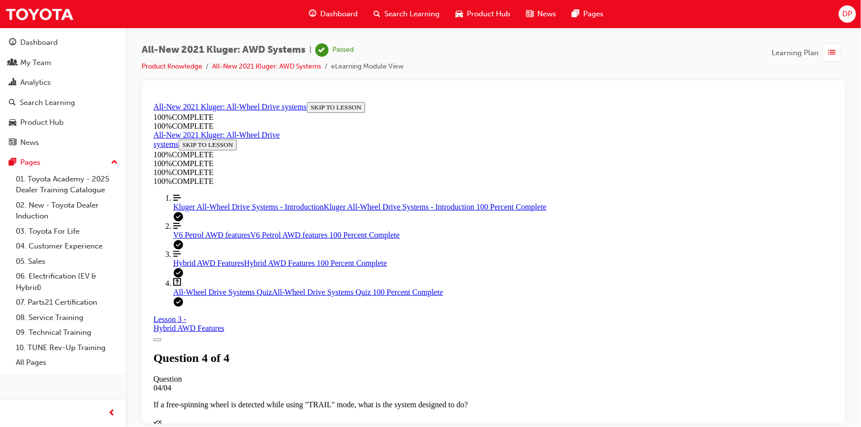
click at [161, 338] on button "Toggle Course Overview" at bounding box center [157, 339] width 8 height 3
click at [157, 339] on icon "Toggle Course Overview" at bounding box center [157, 339] width 0 height 0
click at [218, 296] on span "All-Wheel Drive Systems Quiz" at bounding box center [222, 292] width 99 height 8
click at [400, 9] on span "Search Learning" at bounding box center [411, 13] width 55 height 11
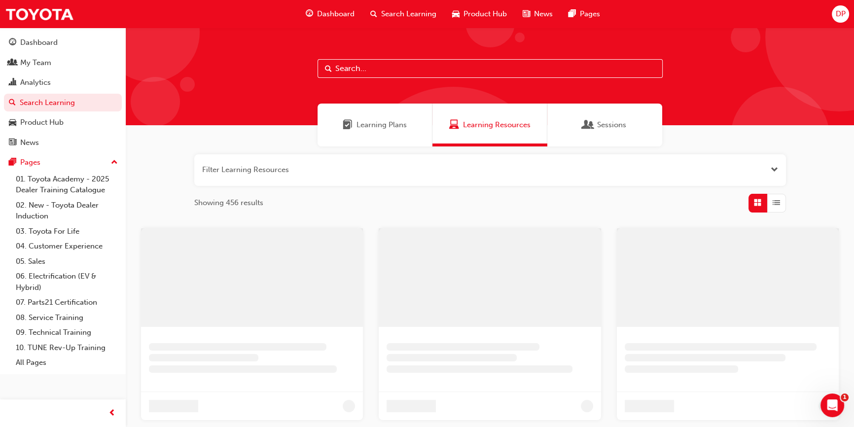
click at [401, 130] on span "Learning Plans" at bounding box center [382, 124] width 50 height 11
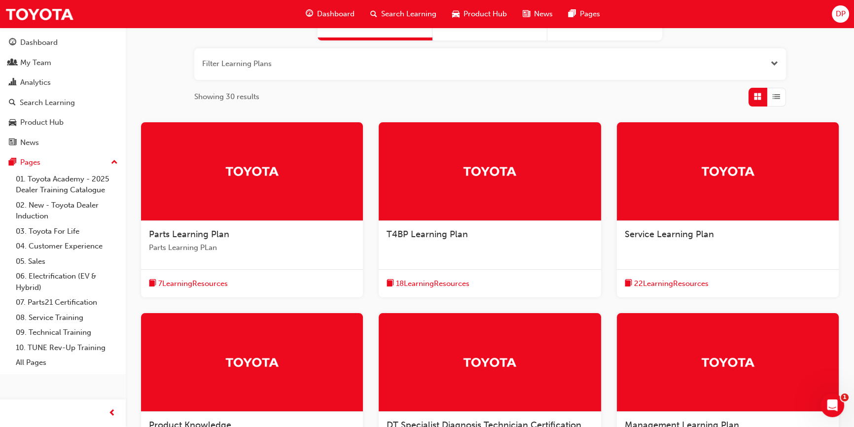
scroll to position [298, 0]
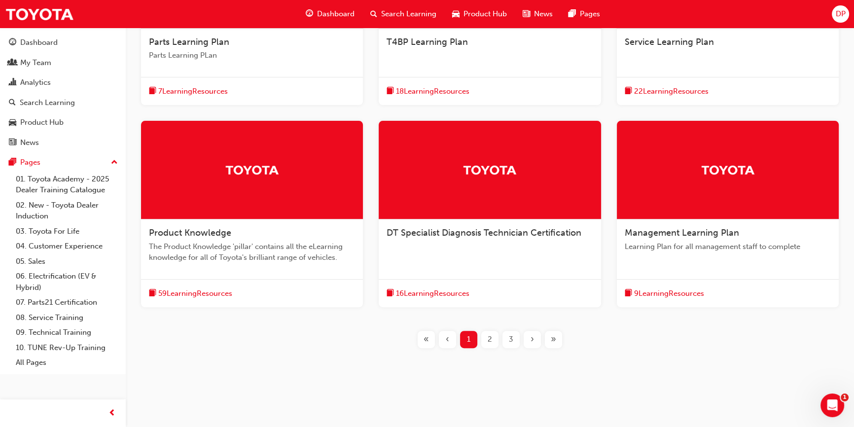
click at [204, 291] on span "59 Learning Resources" at bounding box center [195, 293] width 74 height 11
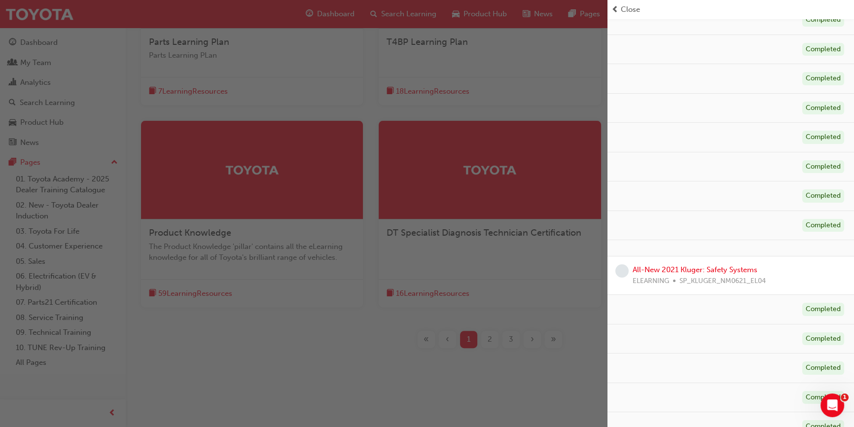
scroll to position [179, 0]
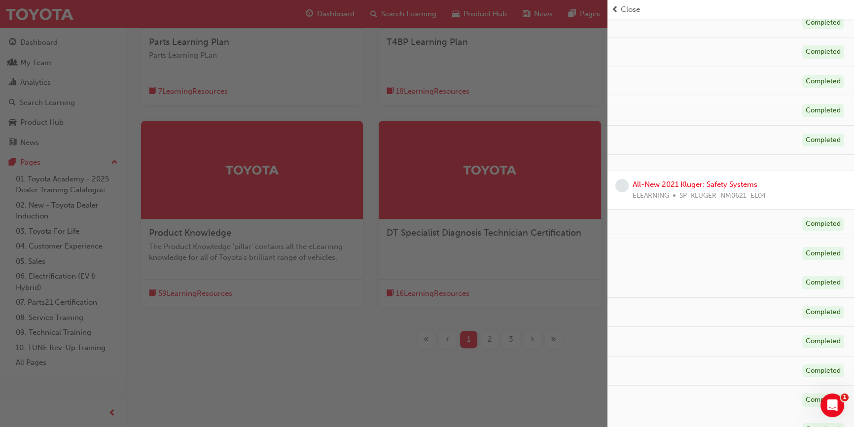
click at [707, 190] on span "SP_KLUGER_NM0621_EL04" at bounding box center [723, 195] width 86 height 11
click at [699, 185] on link "All-New 2021 Kluger: Safety Systems" at bounding box center [695, 184] width 125 height 9
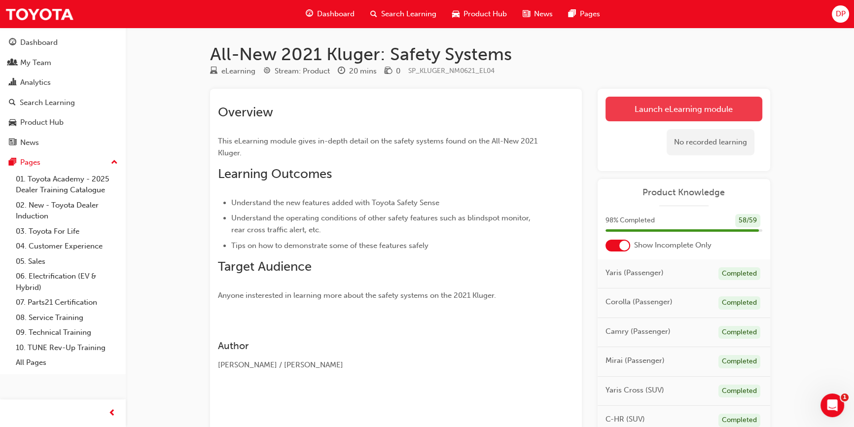
click at [652, 110] on link "Launch eLearning module" at bounding box center [684, 109] width 157 height 25
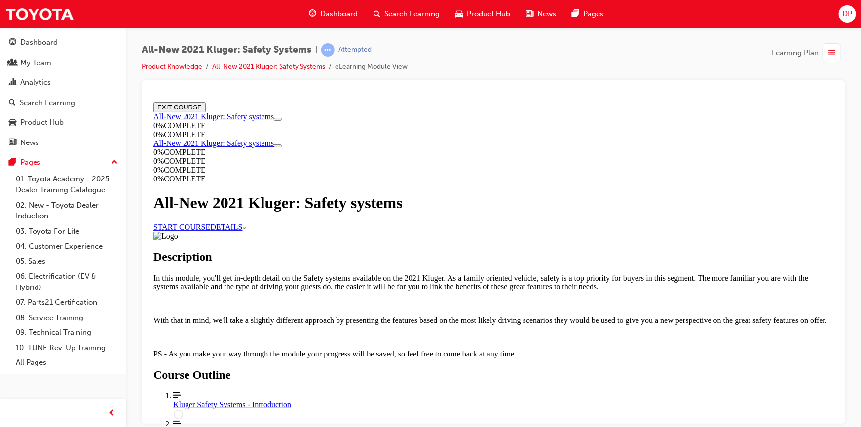
click at [210, 231] on link "START COURSE" at bounding box center [181, 226] width 57 height 8
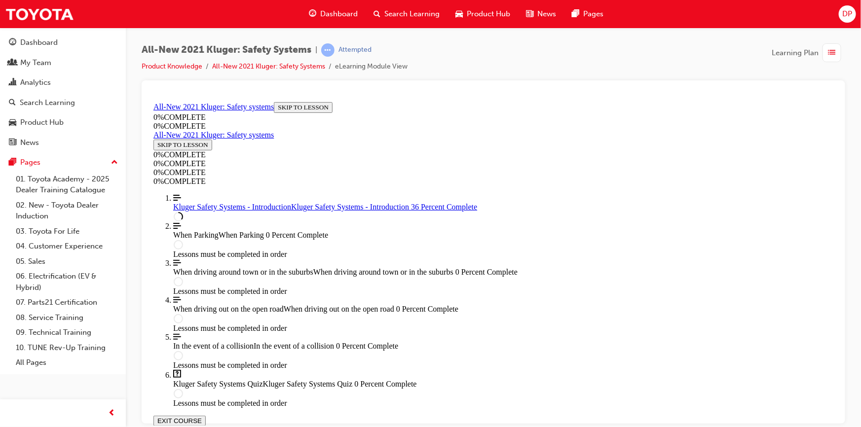
scroll to position [303, 0]
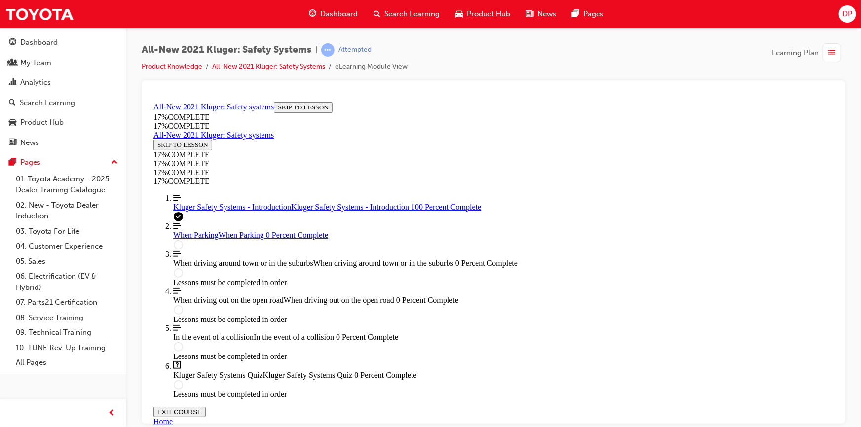
scroll to position [1380, 0]
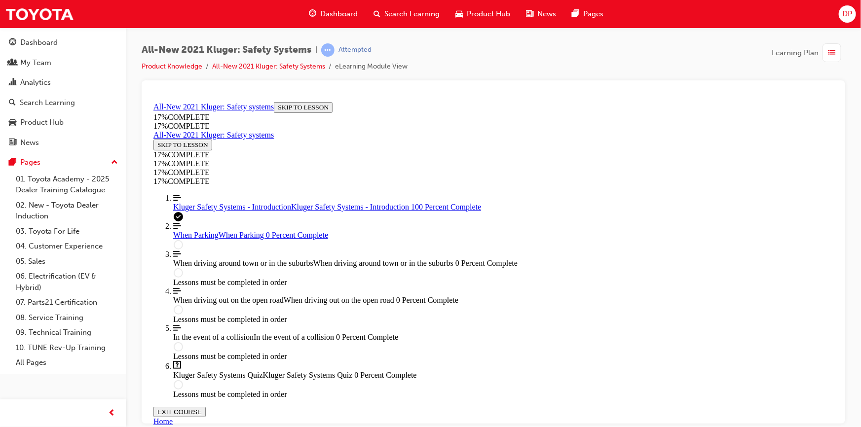
scroll to position [1465, 0]
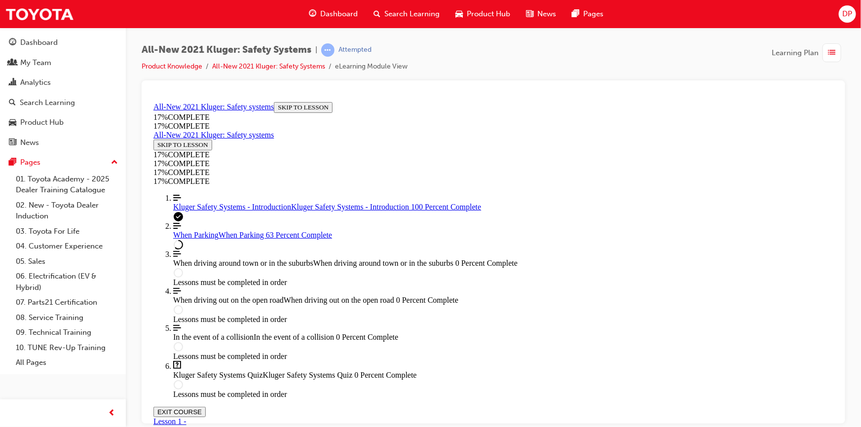
scroll to position [2141, 0]
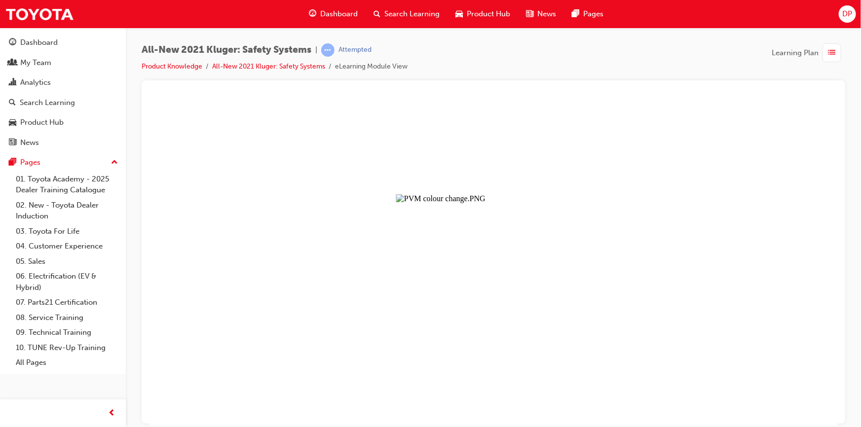
drag, startPoint x: 568, startPoint y: 217, endPoint x: 575, endPoint y: 214, distance: 7.3
click at [568, 217] on button "Unzoom image" at bounding box center [493, 262] width 688 height 328
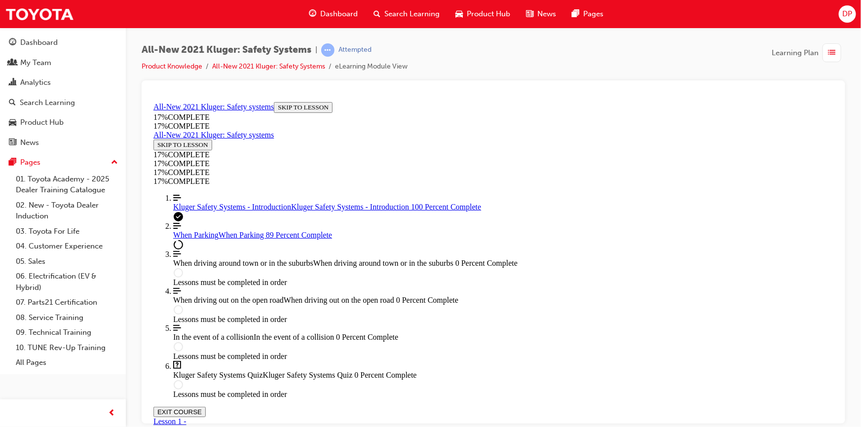
scroll to position [2949, 0]
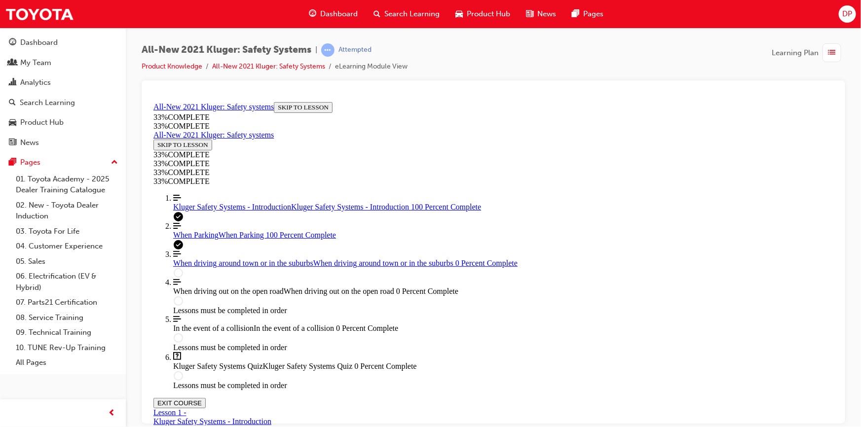
scroll to position [3592, 0]
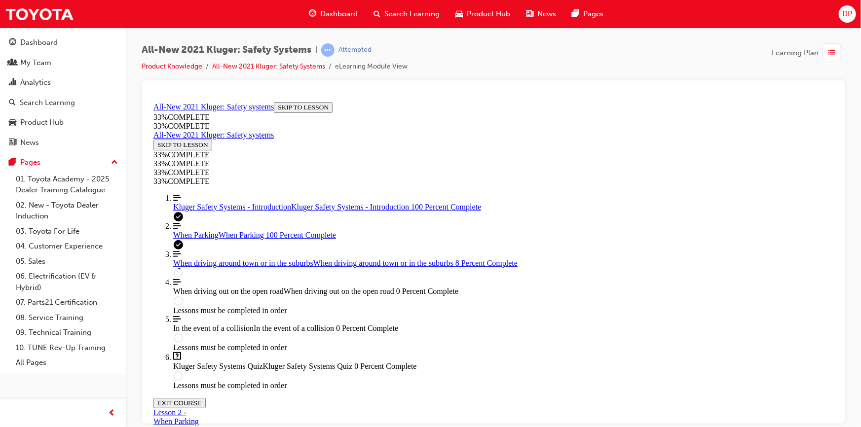
scroll to position [393, 0]
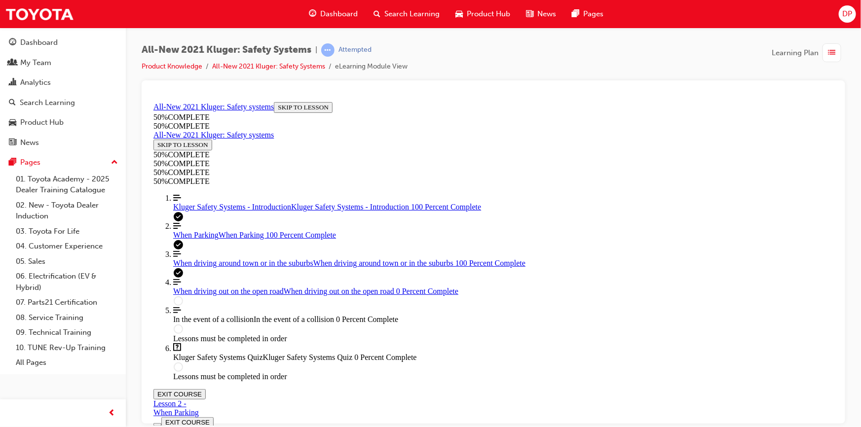
scroll to position [2035, 0]
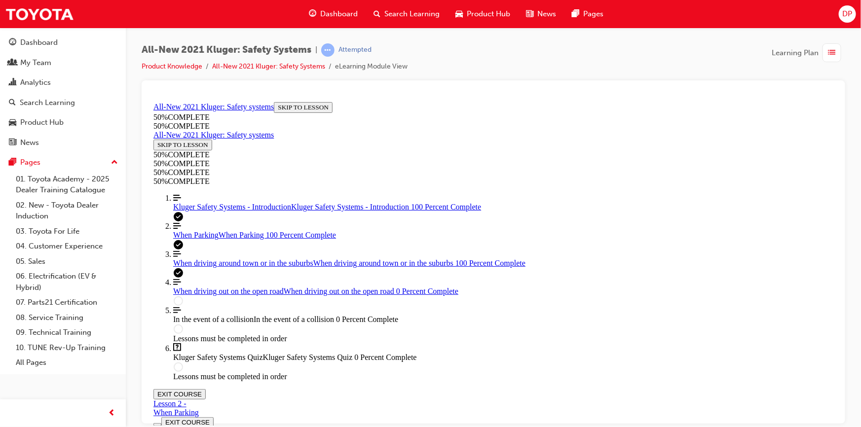
drag, startPoint x: 456, startPoint y: 263, endPoint x: 460, endPoint y: 287, distance: 24.6
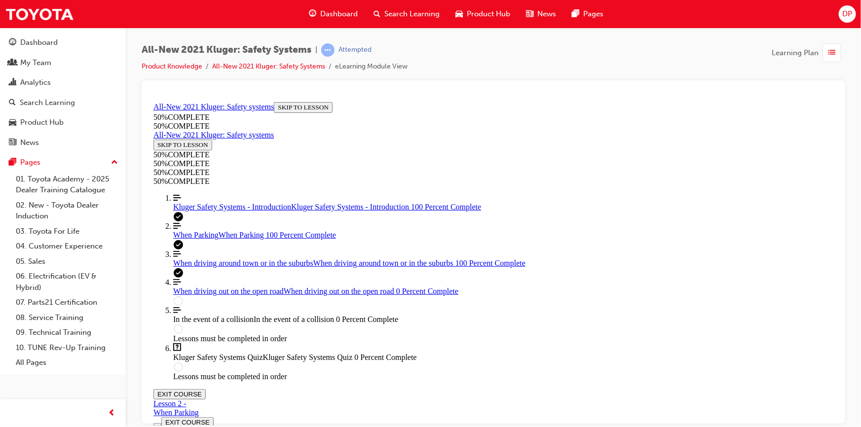
scroll to position [2120, 0]
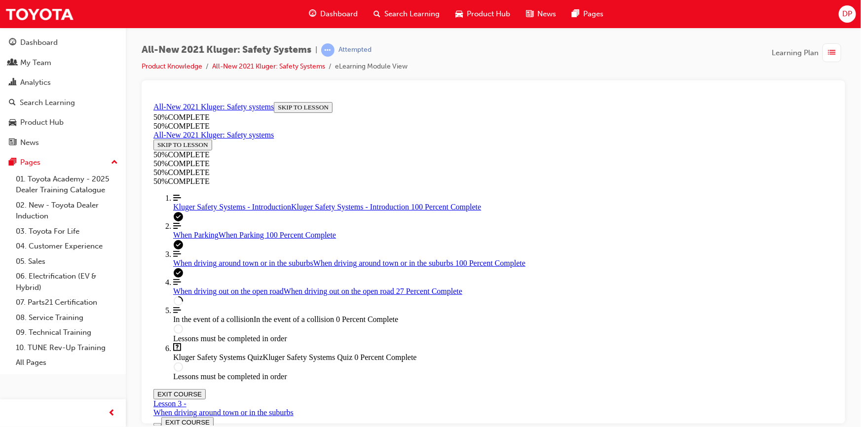
drag, startPoint x: 567, startPoint y: 339, endPoint x: 580, endPoint y: 341, distance: 12.9
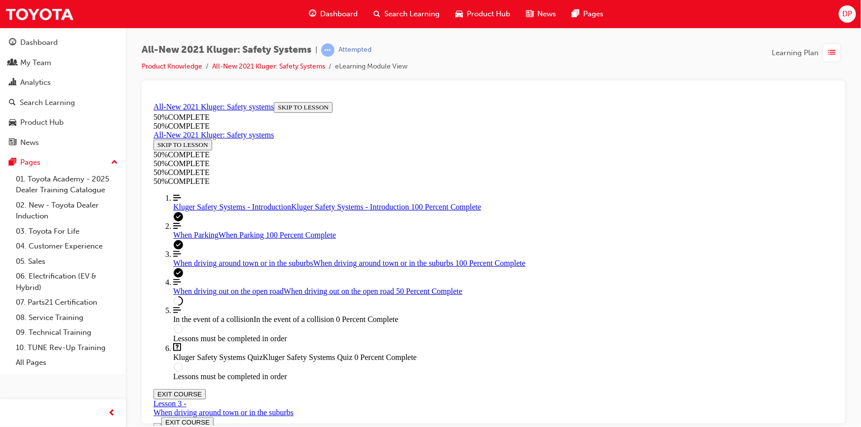
scroll to position [2568, 0]
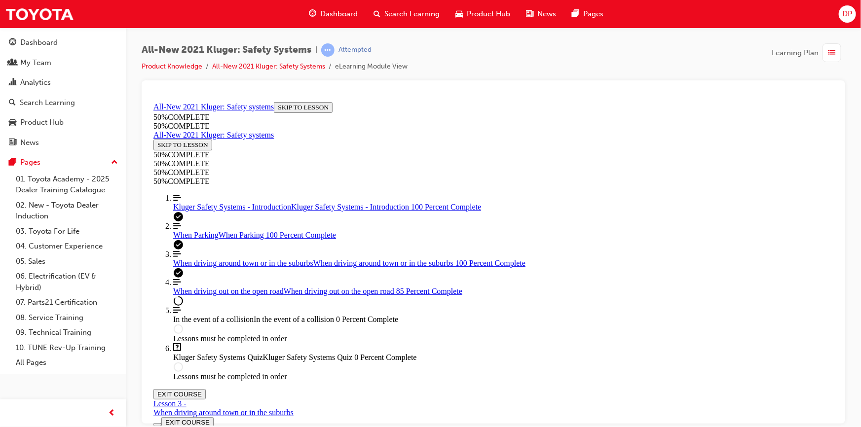
scroll to position [4081, 0]
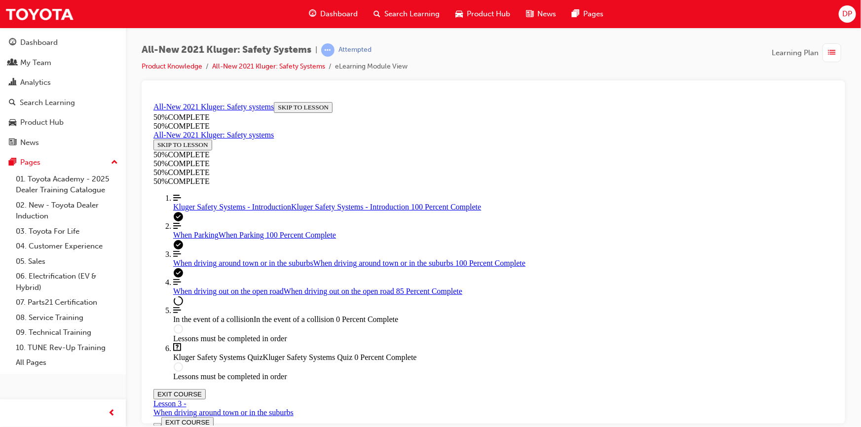
scroll to position [4583, 0]
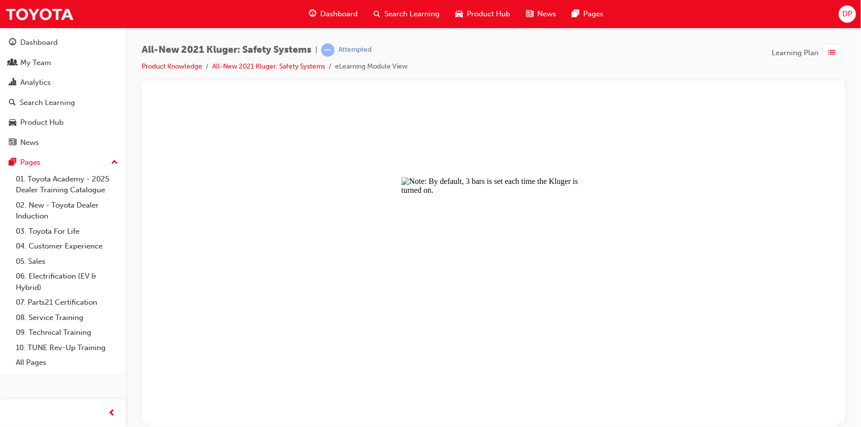
click at [513, 252] on button "Unzoom image" at bounding box center [493, 262] width 688 height 328
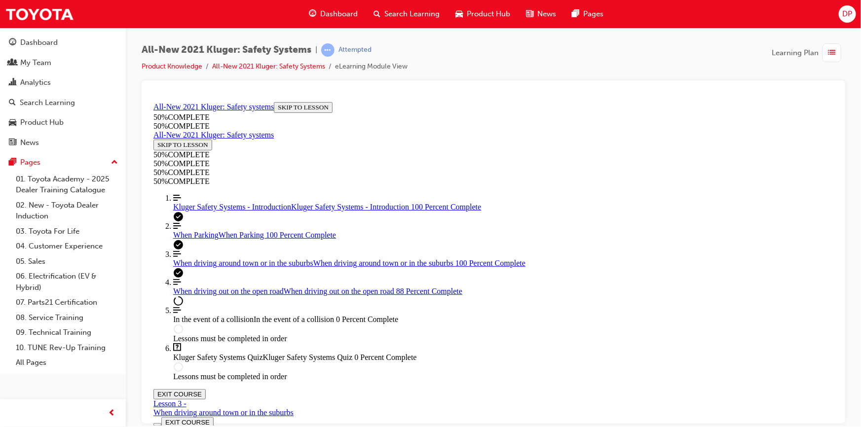
scroll to position [2685, 0]
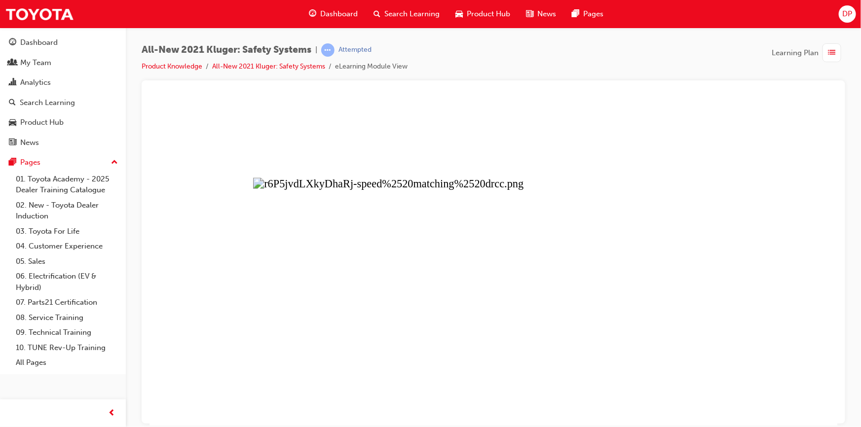
drag, startPoint x: 503, startPoint y: 293, endPoint x: 488, endPoint y: 291, distance: 14.4
click at [496, 293] on button "Unzoom image" at bounding box center [493, 262] width 688 height 328
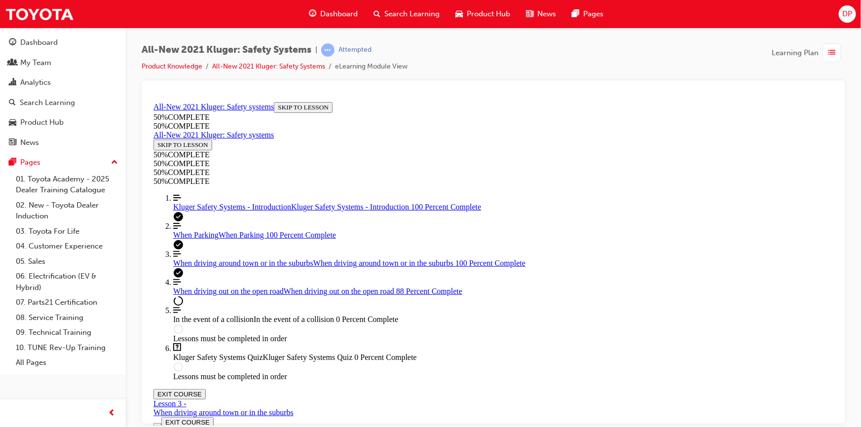
scroll to position [2550, 0]
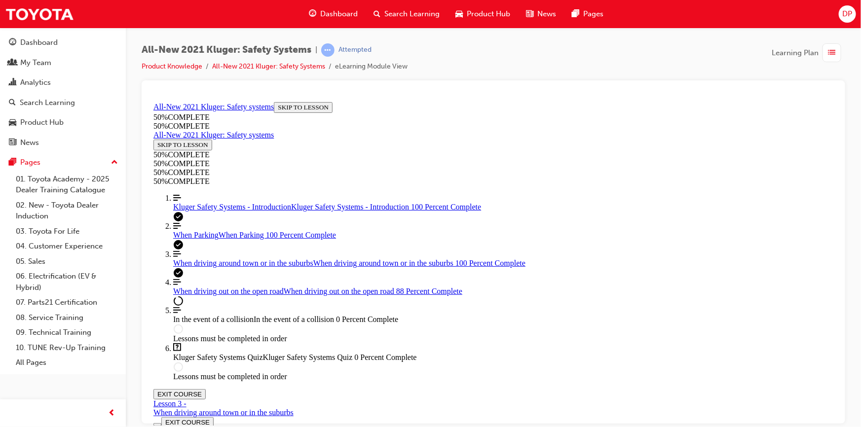
scroll to position [1367, 0]
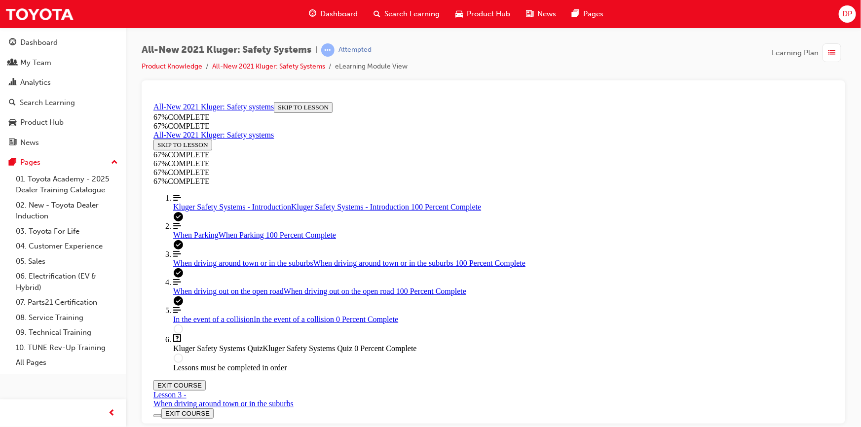
scroll to position [5839, 0]
drag, startPoint x: 416, startPoint y: 271, endPoint x: 420, endPoint y: 276, distance: 5.9
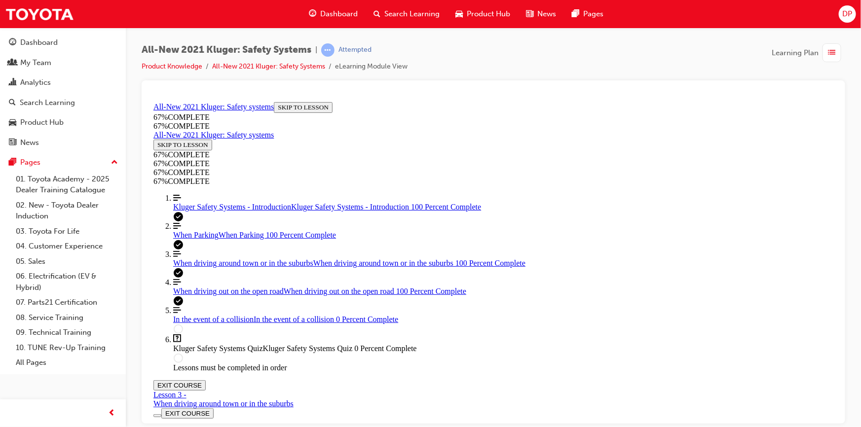
drag, startPoint x: 536, startPoint y: 223, endPoint x: 546, endPoint y: 225, distance: 10.5
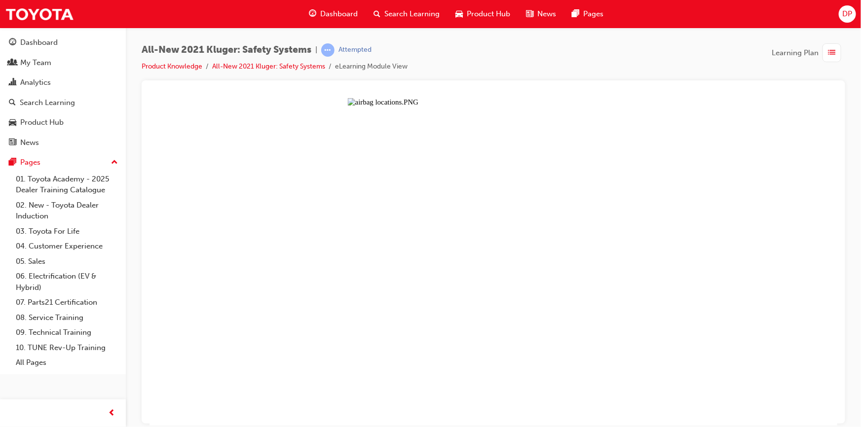
click at [582, 176] on button "Unzoom image" at bounding box center [493, 262] width 688 height 328
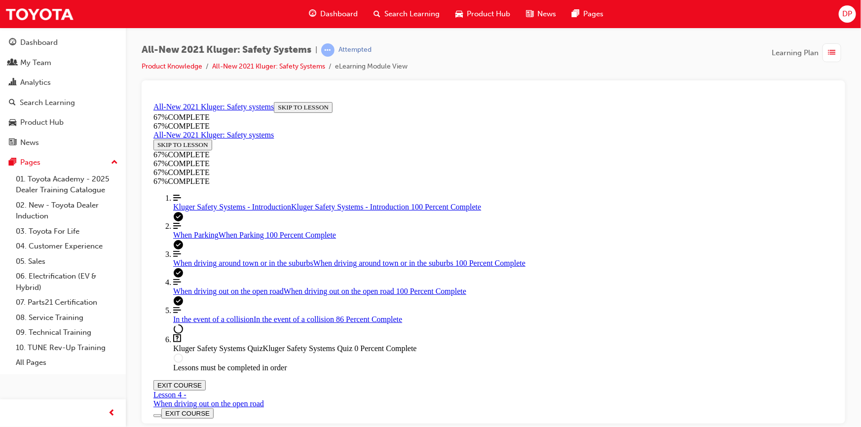
scroll to position [2072, 0]
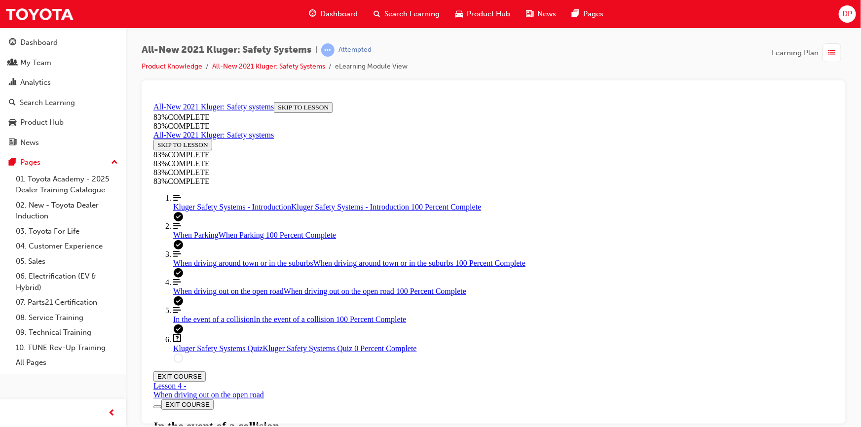
scroll to position [2296, 0]
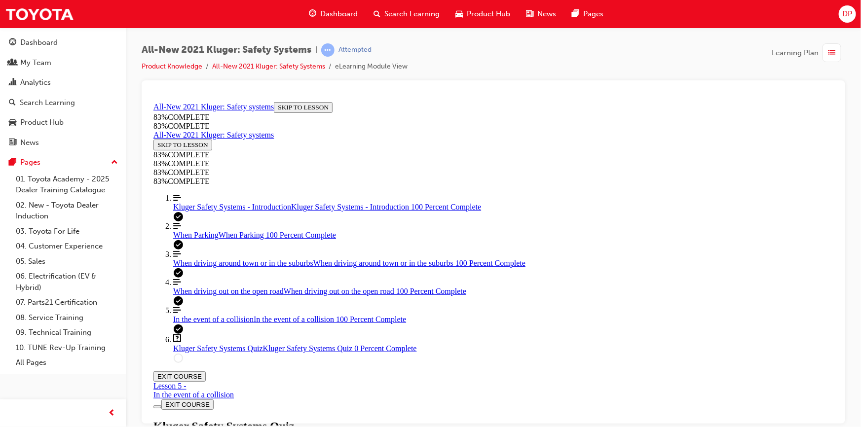
scroll to position [34, 0]
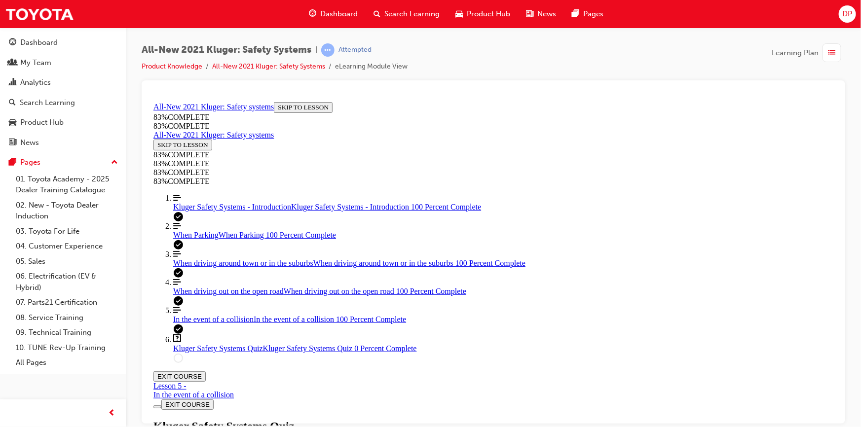
scroll to position [260, 0]
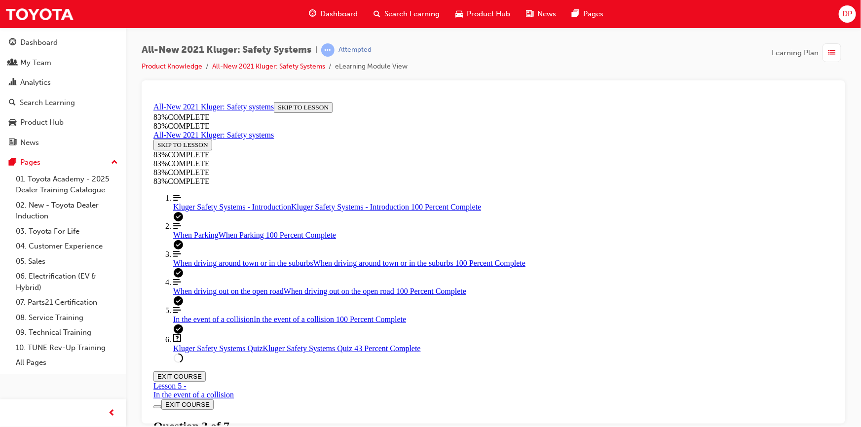
scroll to position [161, 0]
drag, startPoint x: 626, startPoint y: 301, endPoint x: 604, endPoint y: 298, distance: 22.0
drag, startPoint x: 416, startPoint y: 309, endPoint x: 406, endPoint y: 311, distance: 9.6
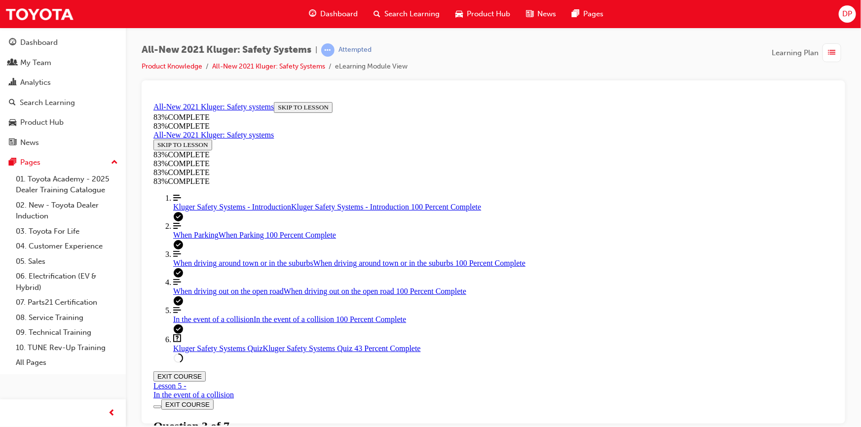
drag, startPoint x: 409, startPoint y: 309, endPoint x: 586, endPoint y: 312, distance: 176.6
drag, startPoint x: 419, startPoint y: 246, endPoint x: 453, endPoint y: 182, distance: 72.6
drag, startPoint x: 474, startPoint y: 245, endPoint x: 498, endPoint y: 245, distance: 24.2
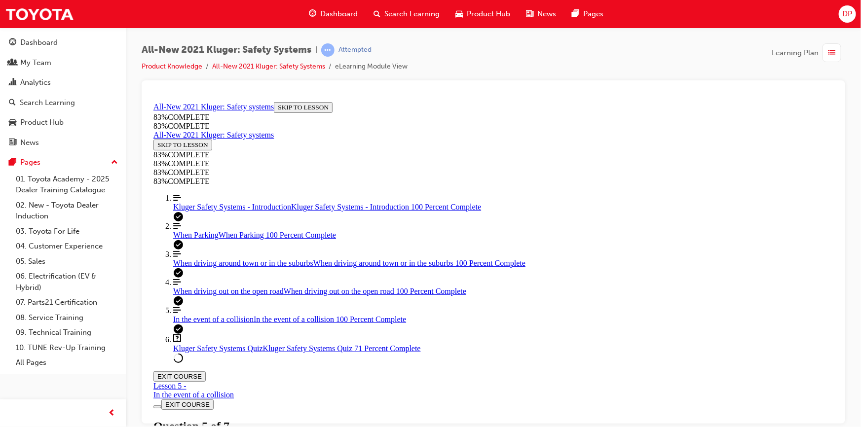
scroll to position [305, 0]
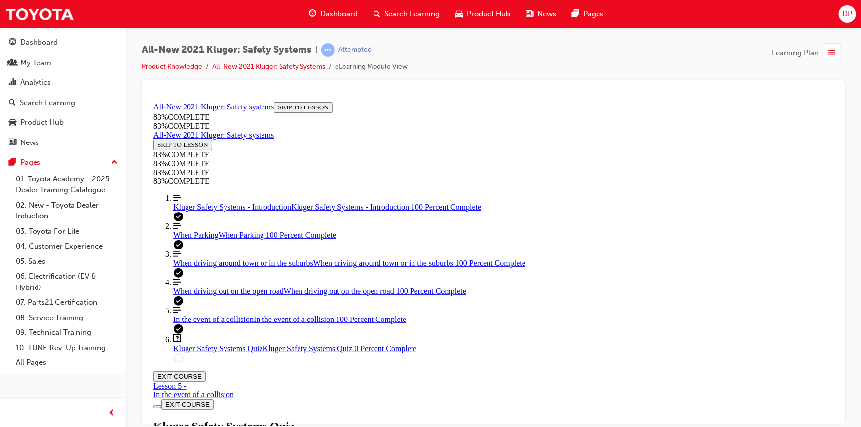
scroll to position [36, 0]
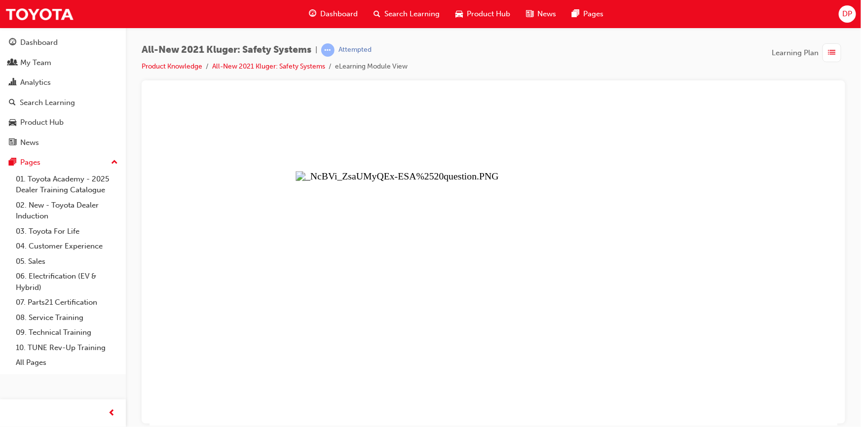
click at [411, 226] on button "Unzoom image" at bounding box center [493, 262] width 688 height 328
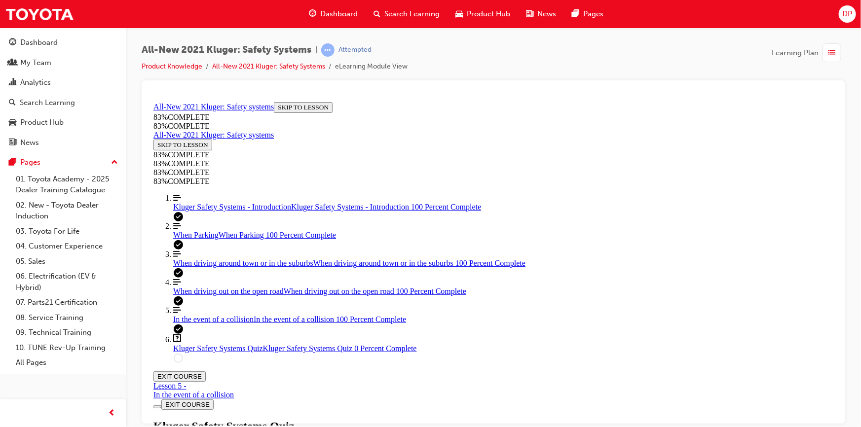
scroll to position [215, 0]
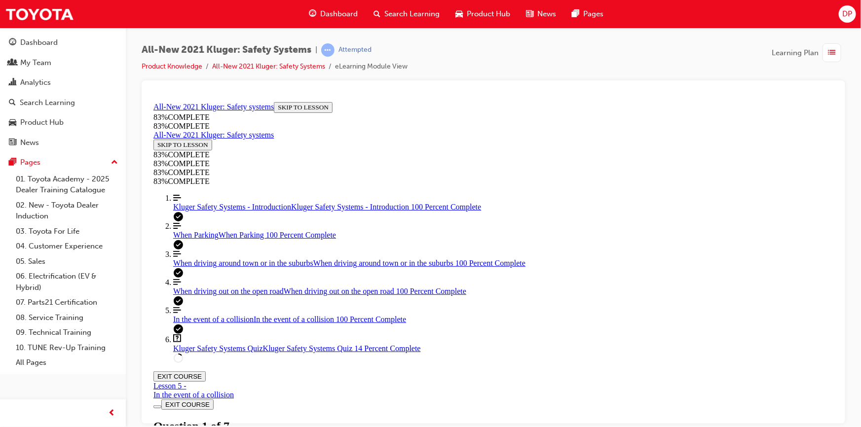
drag, startPoint x: 456, startPoint y: 301, endPoint x: 463, endPoint y: 301, distance: 6.9
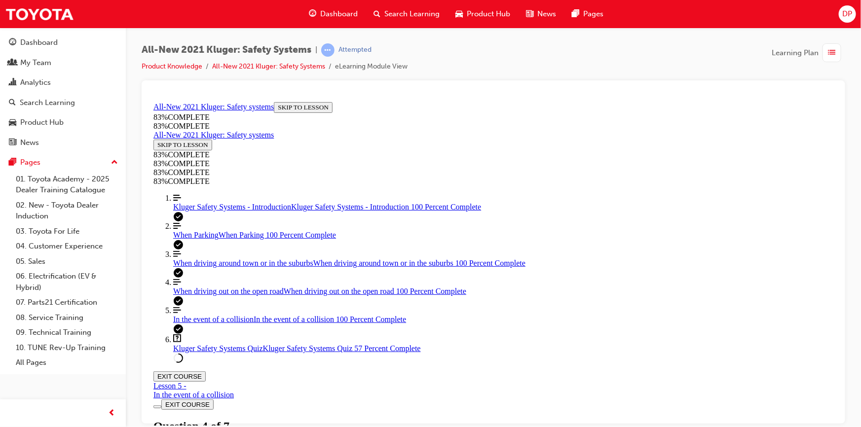
scroll to position [170, 0]
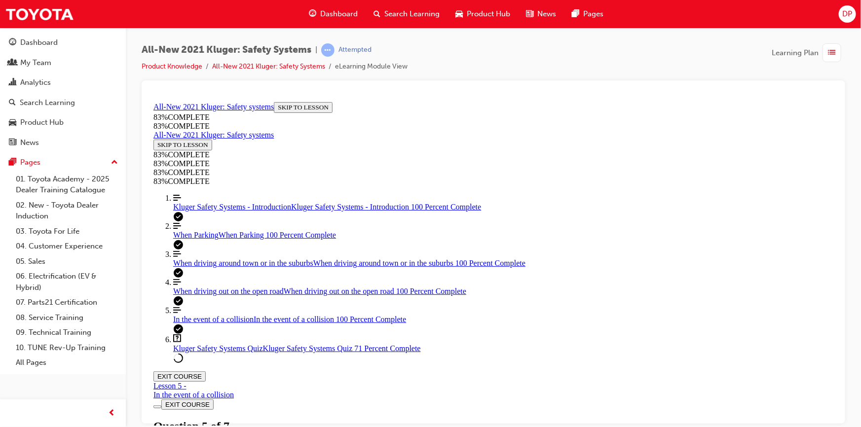
scroll to position [260, 0]
drag, startPoint x: 514, startPoint y: 371, endPoint x: 547, endPoint y: 319, distance: 62.5
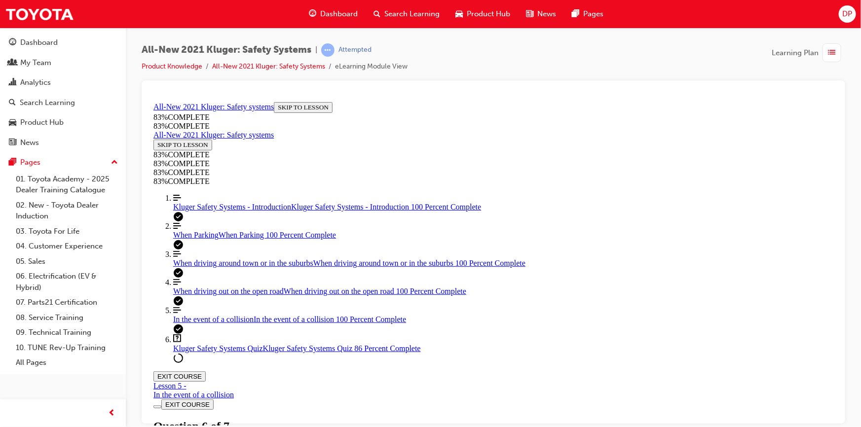
scroll to position [80, 0]
drag, startPoint x: 460, startPoint y: 393, endPoint x: 509, endPoint y: 326, distance: 82.6
drag, startPoint x: 474, startPoint y: 388, endPoint x: 513, endPoint y: 388, distance: 39.0
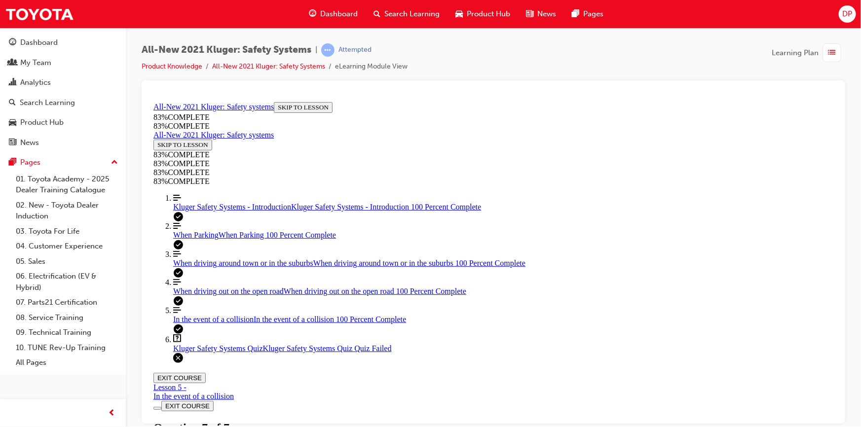
scroll to position [182, 0]
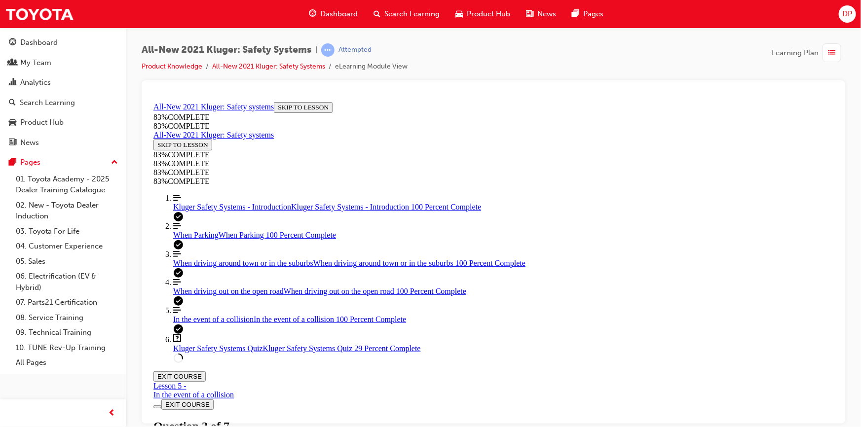
scroll to position [305, 0]
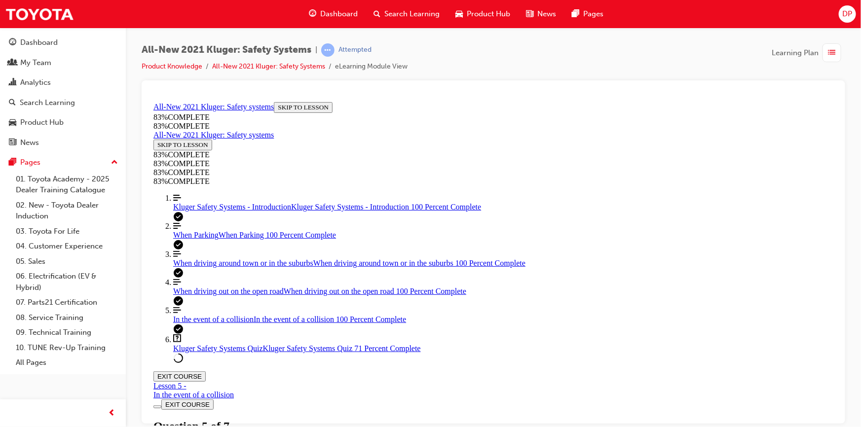
drag, startPoint x: 462, startPoint y: 319, endPoint x: 498, endPoint y: 319, distance: 35.5
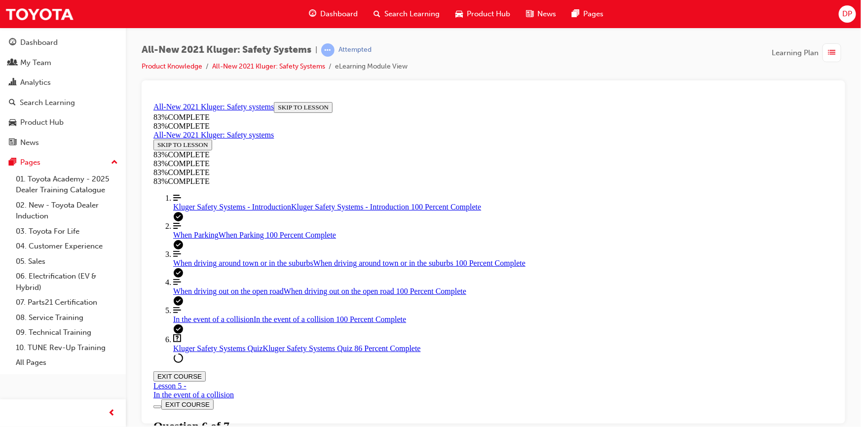
scroll to position [125, 0]
drag, startPoint x: 484, startPoint y: 351, endPoint x: 515, endPoint y: 352, distance: 30.6
drag, startPoint x: 458, startPoint y: 283, endPoint x: 507, endPoint y: 289, distance: 49.2
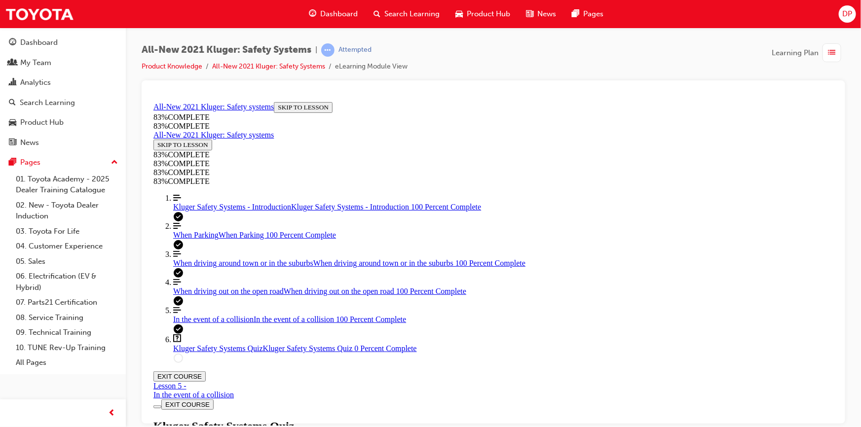
scroll to position [38, 0]
drag, startPoint x: 458, startPoint y: 412, endPoint x: 491, endPoint y: 292, distance: 124.7
drag, startPoint x: 480, startPoint y: 374, endPoint x: 516, endPoint y: 378, distance: 36.7
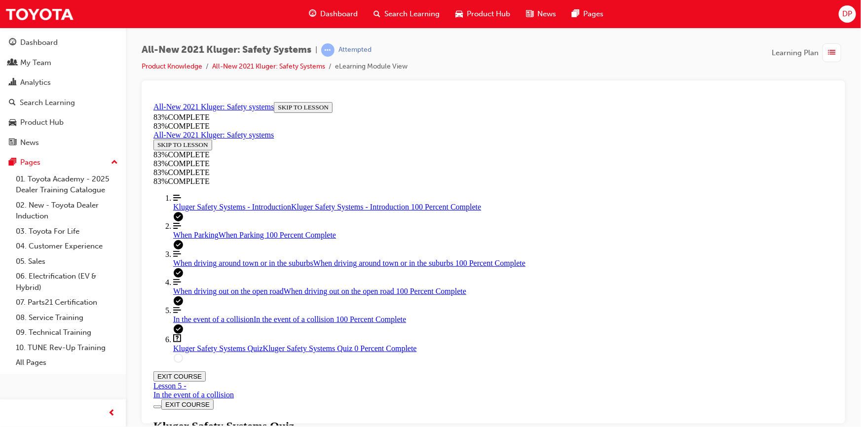
drag, startPoint x: 501, startPoint y: 312, endPoint x: 527, endPoint y: 315, distance: 26.8
drag, startPoint x: 518, startPoint y: 237, endPoint x: 517, endPoint y: 306, distance: 69.1
drag, startPoint x: 515, startPoint y: 195, endPoint x: 524, endPoint y: 195, distance: 9.9
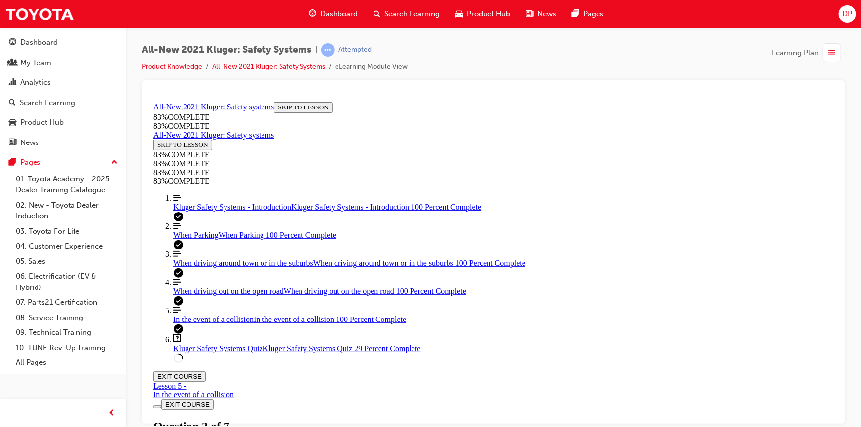
drag, startPoint x: 465, startPoint y: 388, endPoint x: 476, endPoint y: 385, distance: 11.1
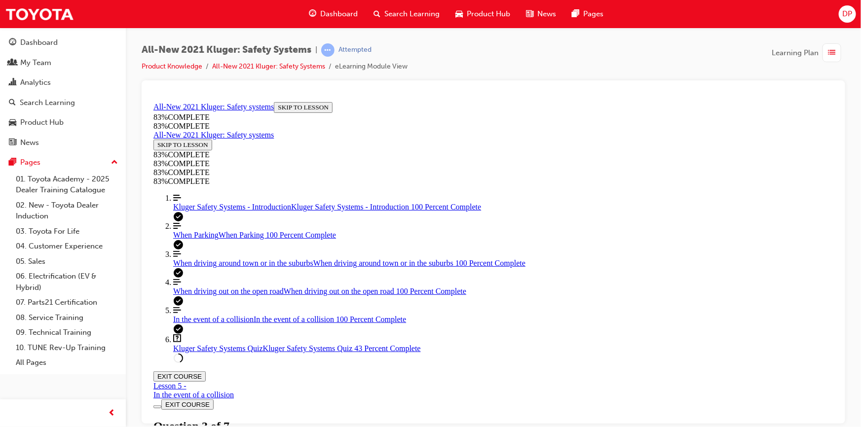
drag, startPoint x: 502, startPoint y: 299, endPoint x: 510, endPoint y: 309, distance: 12.3
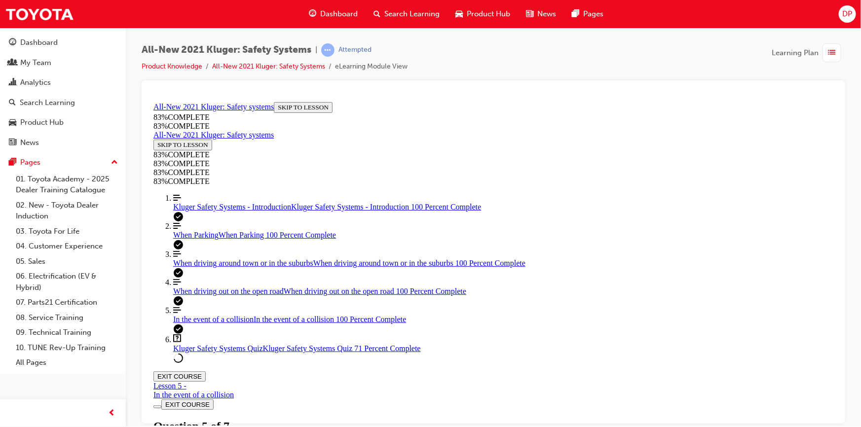
scroll to position [215, 0]
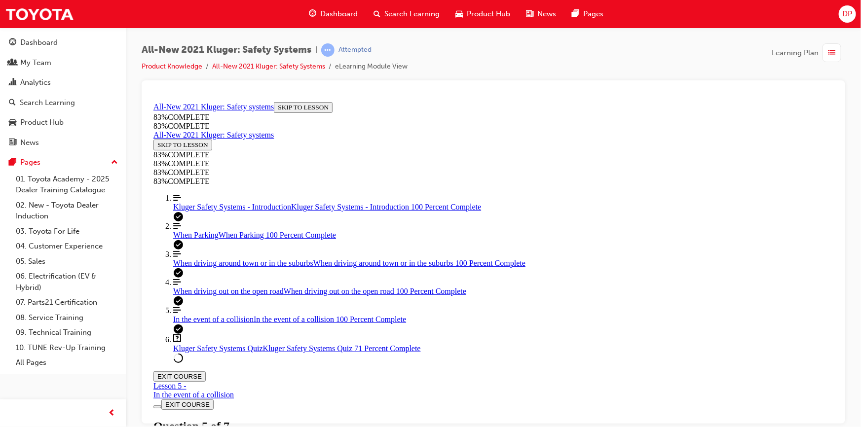
drag, startPoint x: 466, startPoint y: 381, endPoint x: 491, endPoint y: 325, distance: 62.1
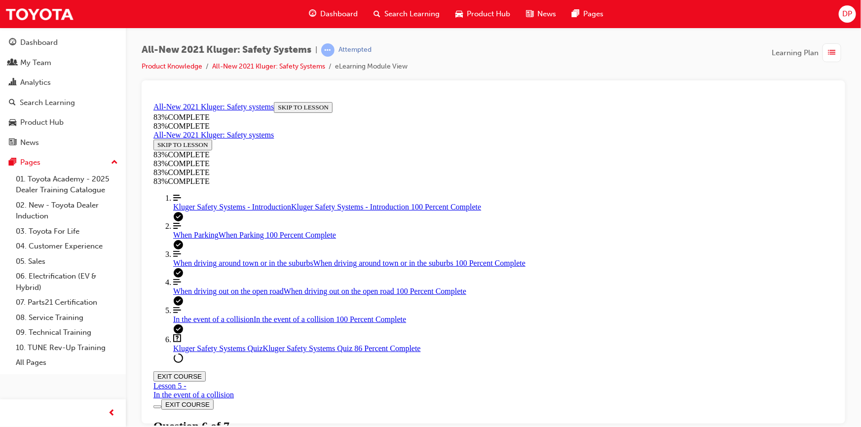
drag, startPoint x: 497, startPoint y: 298, endPoint x: 515, endPoint y: 341, distance: 46.2
drag, startPoint x: 484, startPoint y: 283, endPoint x: 514, endPoint y: 279, distance: 30.3
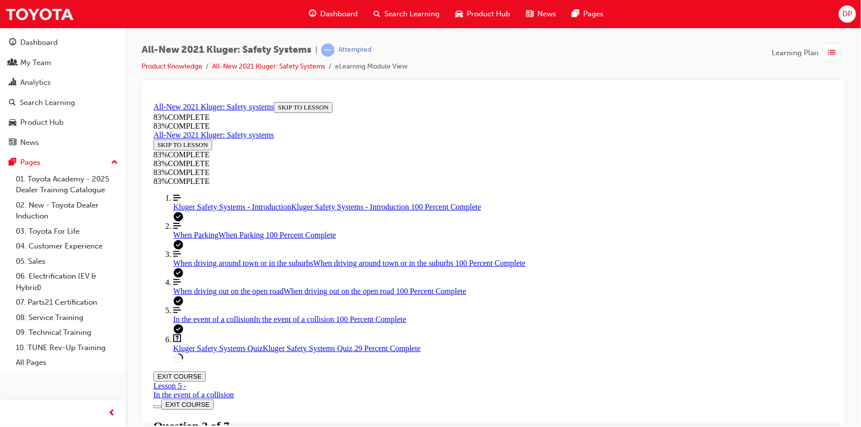
scroll to position [36, 0]
drag, startPoint x: 468, startPoint y: 321, endPoint x: 492, endPoint y: 321, distance: 23.7
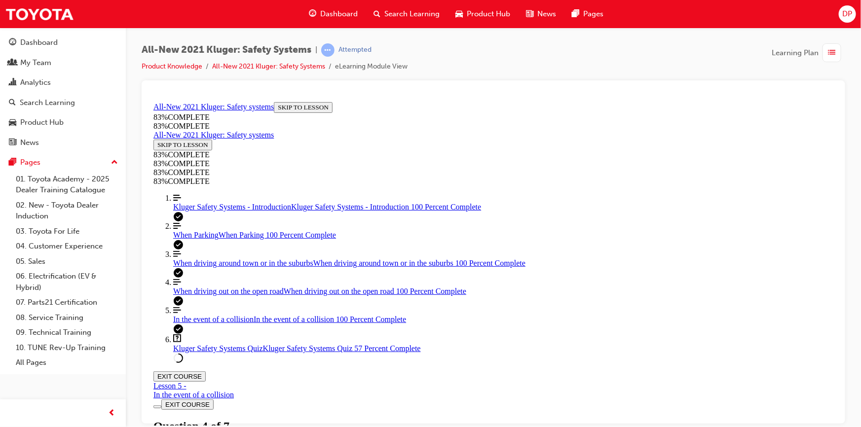
drag, startPoint x: 455, startPoint y: 379, endPoint x: 484, endPoint y: 378, distance: 29.6
drag, startPoint x: 459, startPoint y: 316, endPoint x: 497, endPoint y: 314, distance: 38.0
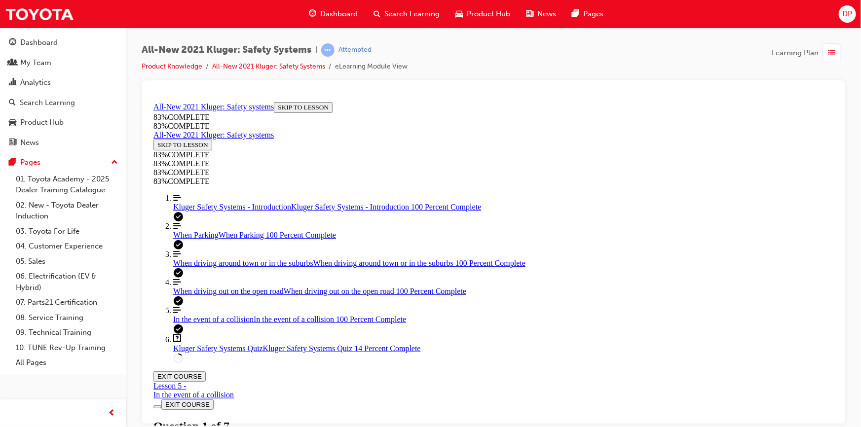
drag, startPoint x: 443, startPoint y: 382, endPoint x: 460, endPoint y: 389, distance: 17.7
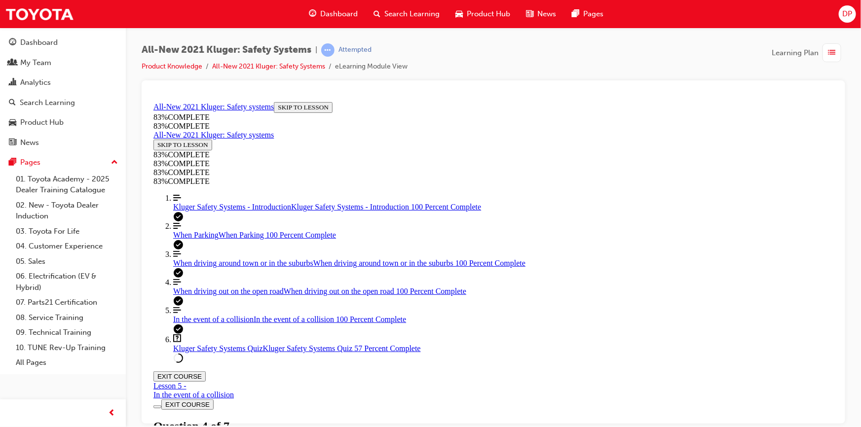
scroll to position [36, 0]
drag, startPoint x: 454, startPoint y: 309, endPoint x: 473, endPoint y: 370, distance: 64.1
drag, startPoint x: 467, startPoint y: 306, endPoint x: 515, endPoint y: 369, distance: 80.2
drag, startPoint x: 468, startPoint y: 310, endPoint x: 503, endPoint y: 312, distance: 34.6
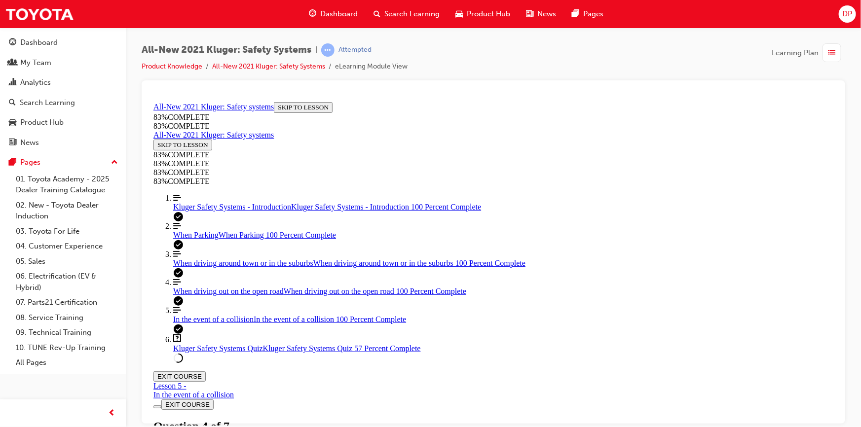
drag, startPoint x: 454, startPoint y: 307, endPoint x: 489, endPoint y: 308, distance: 35.5
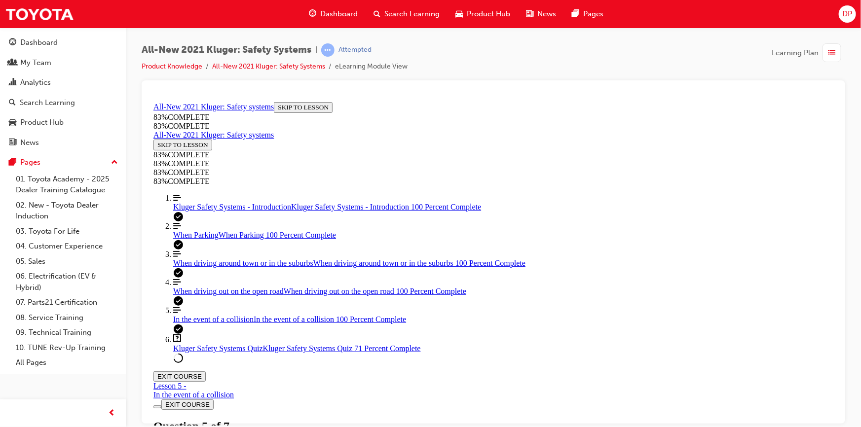
scroll to position [173, 0]
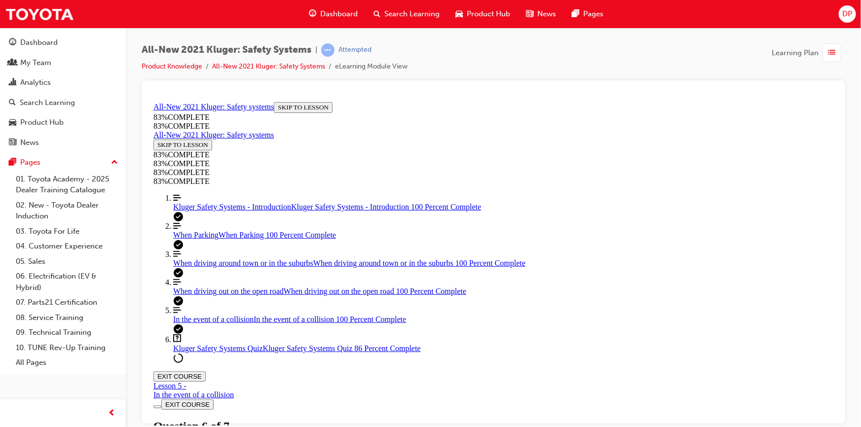
scroll to position [305, 0]
click at [193, 210] on span "Kluger Safety Systems - Introduction" at bounding box center [232, 206] width 118 height 8
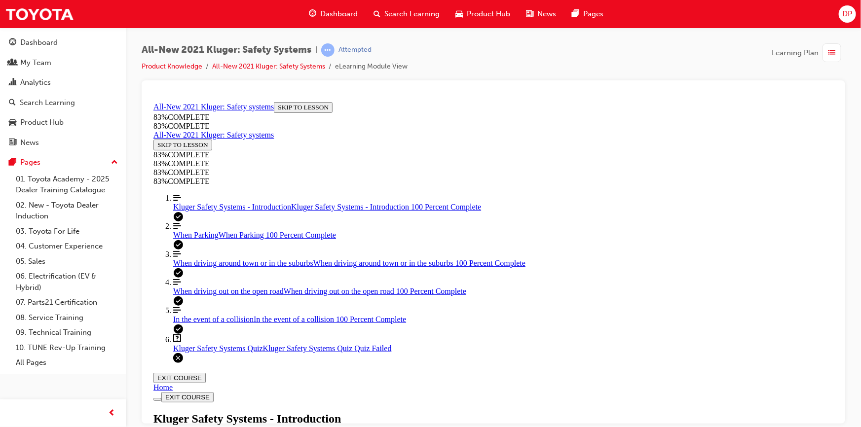
scroll to position [303, 0]
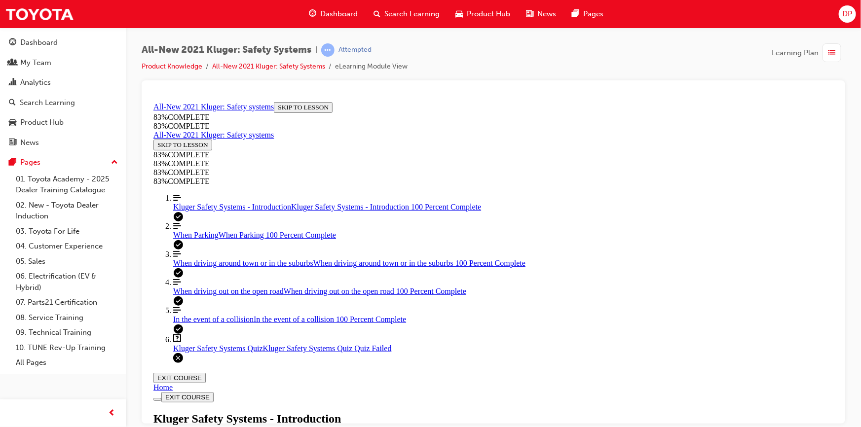
scroll to position [1334, 0]
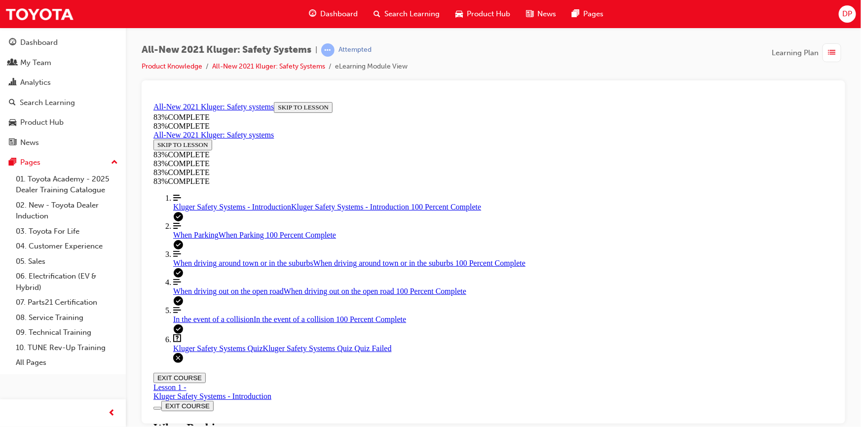
scroll to position [3263, 0]
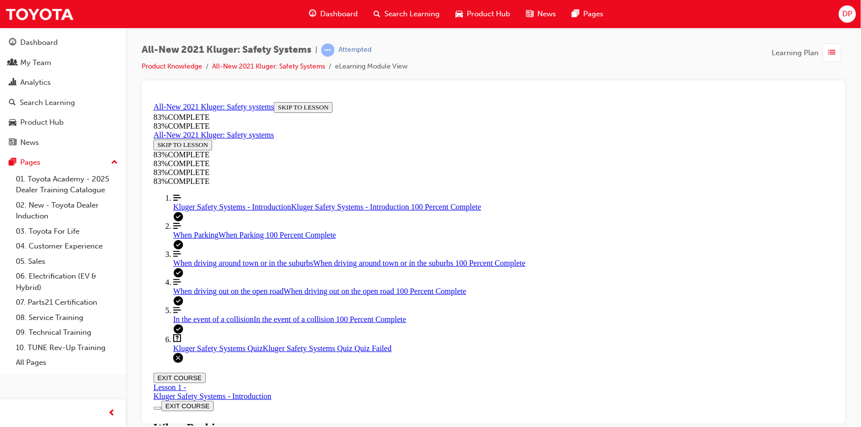
scroll to position [3695, 0]
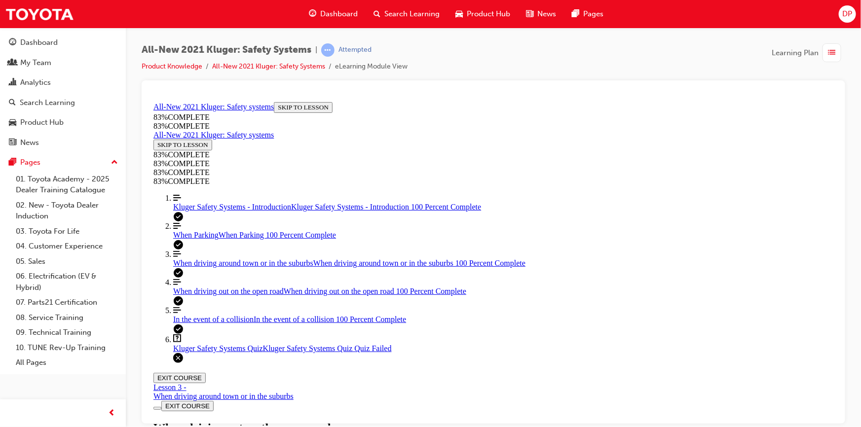
scroll to position [1200, 0]
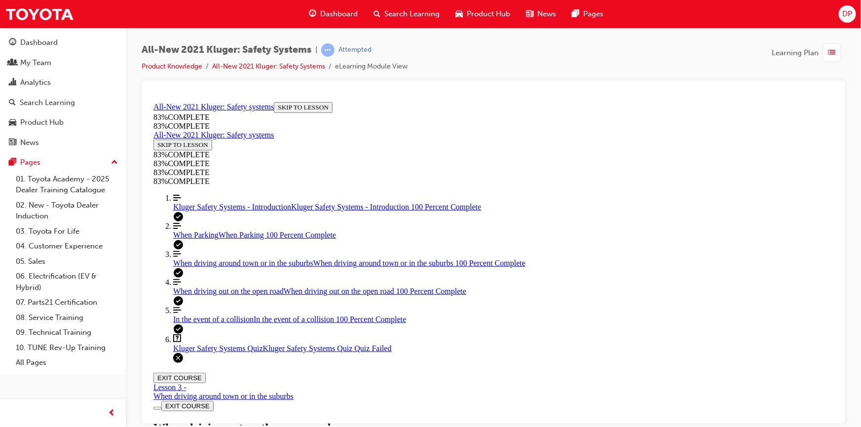
scroll to position [2925, 0]
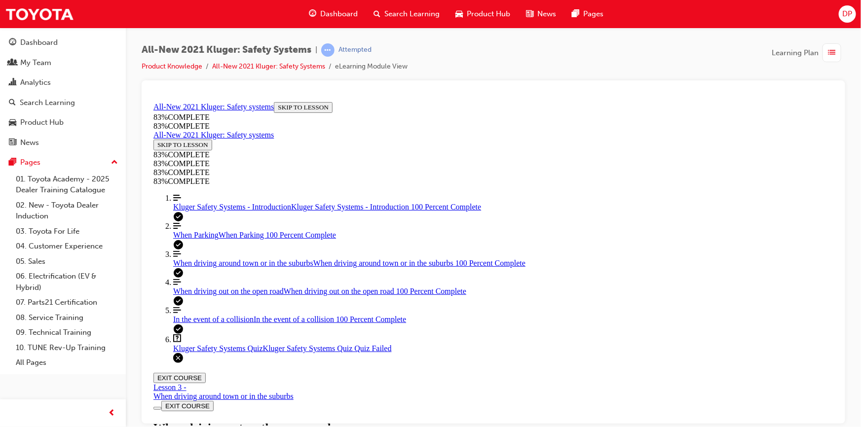
scroll to position [3376, 0]
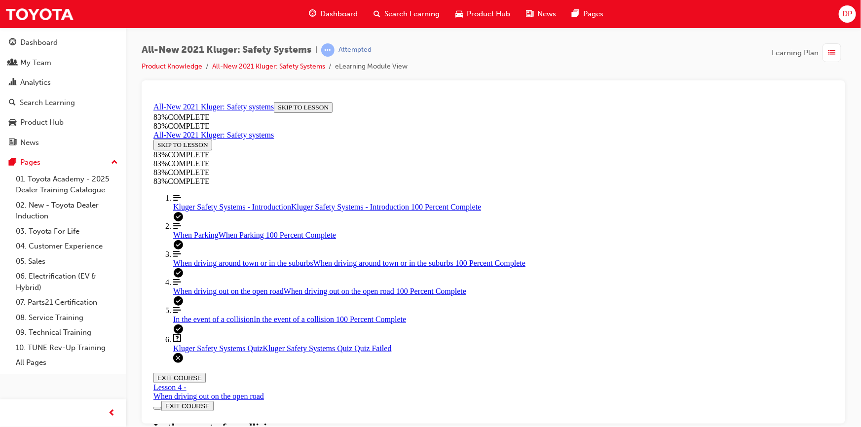
drag, startPoint x: 394, startPoint y: 236, endPoint x: 406, endPoint y: 232, distance: 13.1
drag, startPoint x: 411, startPoint y: 231, endPoint x: 419, endPoint y: 237, distance: 9.6
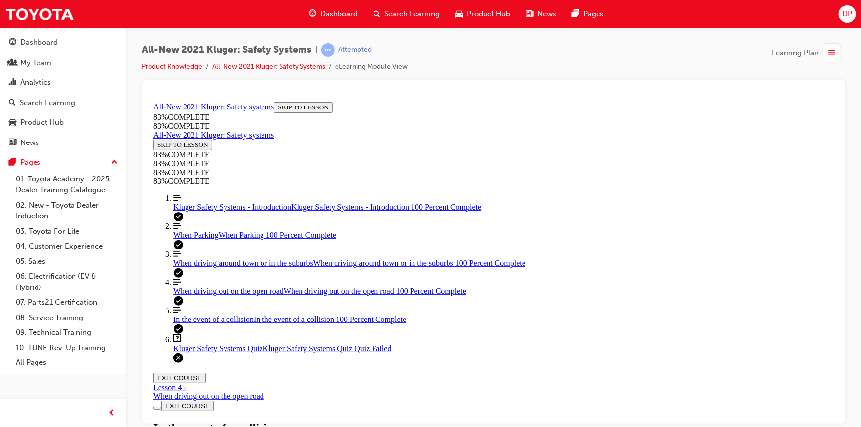
scroll to position [2446, 0]
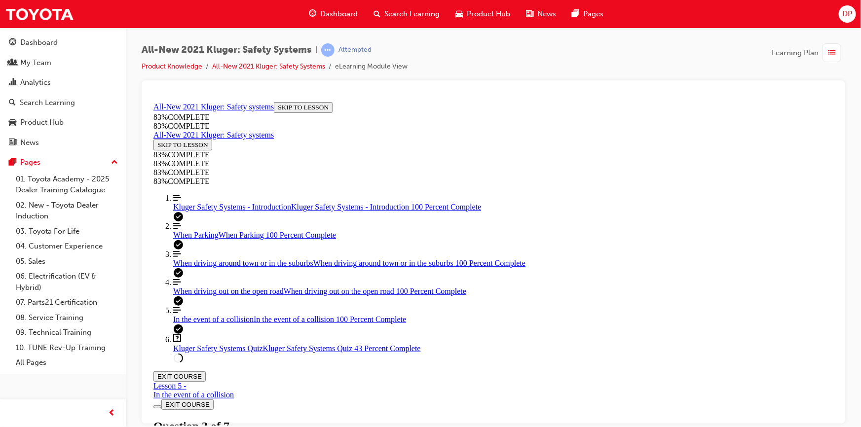
drag, startPoint x: 499, startPoint y: 378, endPoint x: 533, endPoint y: 321, distance: 66.8
drag, startPoint x: 505, startPoint y: 343, endPoint x: 554, endPoint y: 288, distance: 73.7
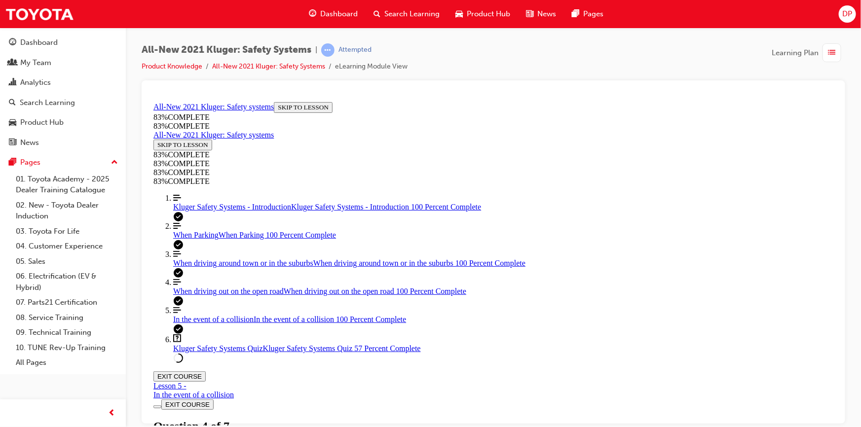
drag, startPoint x: 477, startPoint y: 342, endPoint x: 512, endPoint y: 343, distance: 35.0
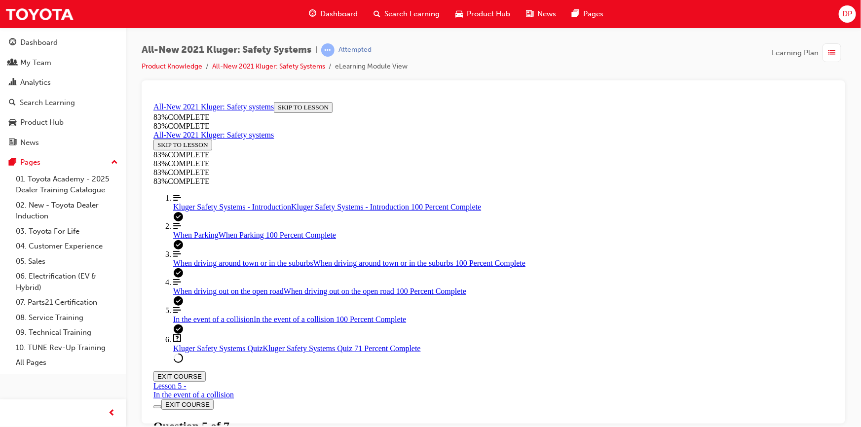
scroll to position [315, 0]
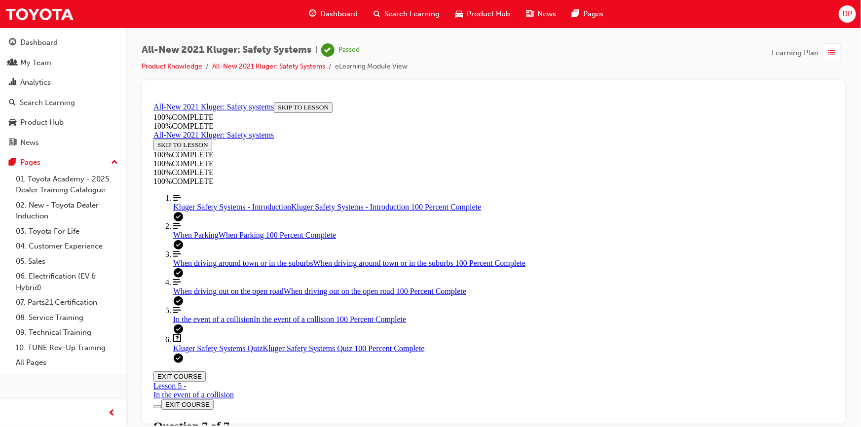
scroll to position [182, 0]
click at [205, 371] on button "EXIT COURSE" at bounding box center [179, 376] width 52 height 10
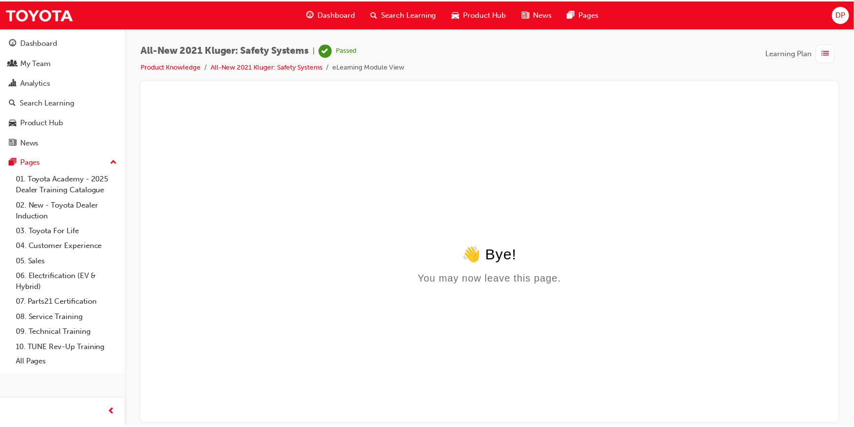
scroll to position [0, 0]
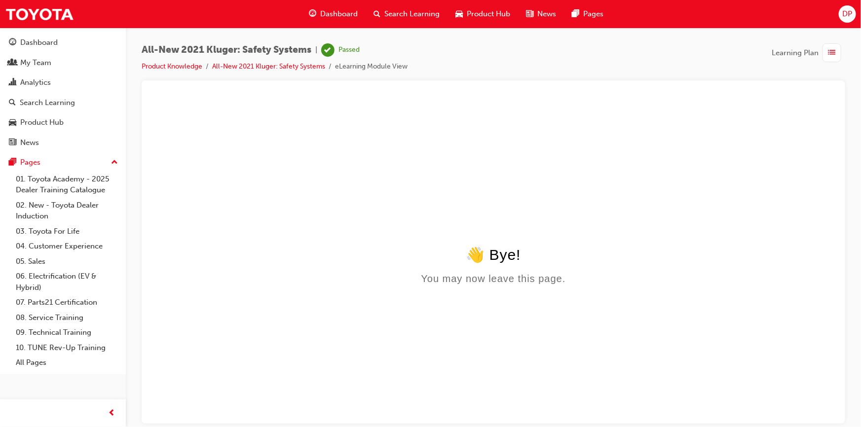
click at [334, 13] on span "Dashboard" at bounding box center [338, 13] width 37 height 11
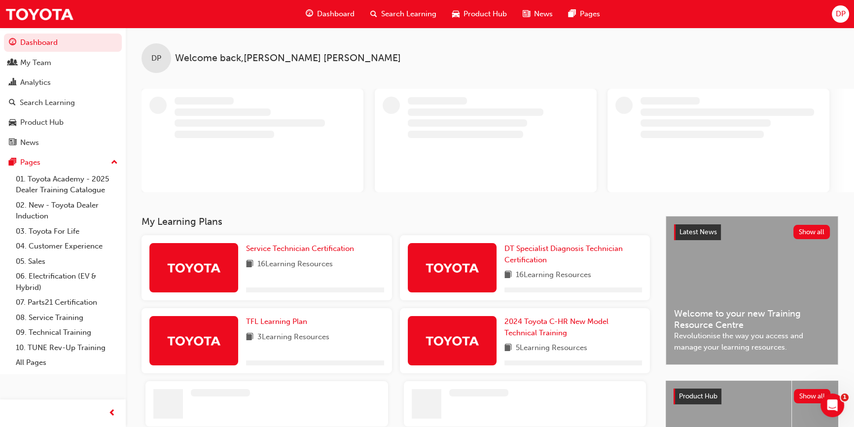
drag, startPoint x: 400, startPoint y: 13, endPoint x: 402, endPoint y: 25, distance: 11.5
click at [401, 13] on span "Search Learning" at bounding box center [408, 13] width 55 height 11
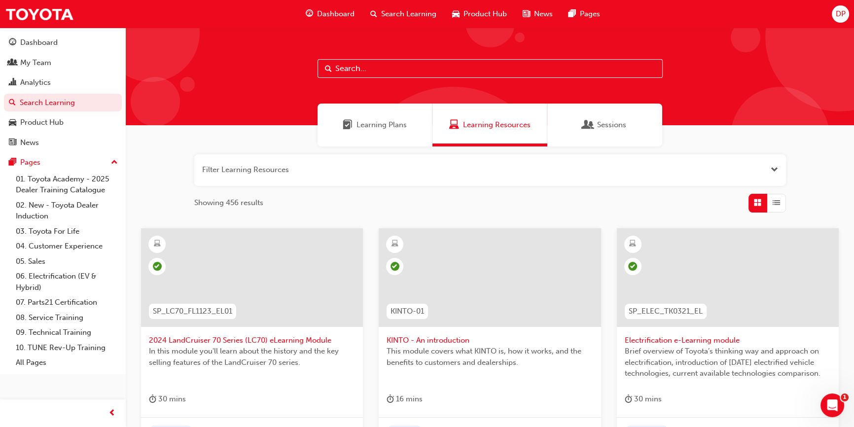
click at [397, 119] on div "Learning Plans" at bounding box center [375, 125] width 115 height 43
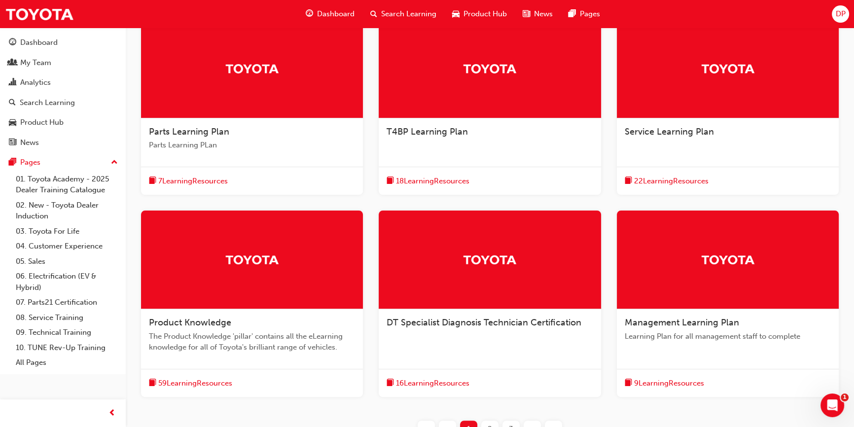
scroll to position [298, 0]
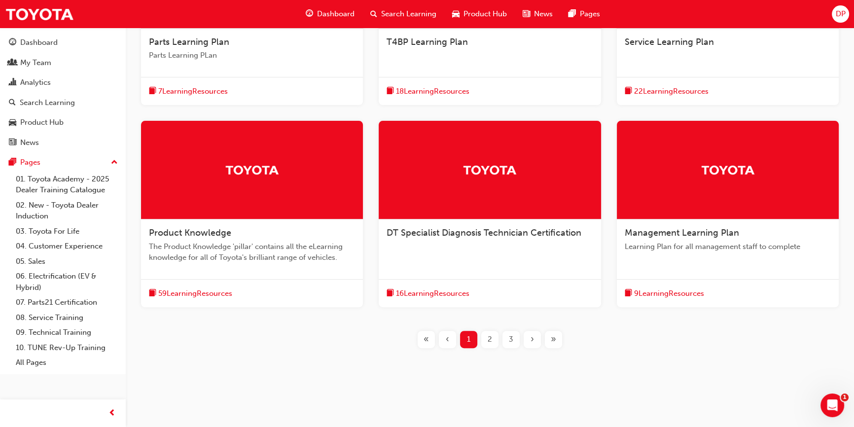
click at [212, 295] on span "59 Learning Resources" at bounding box center [195, 293] width 74 height 11
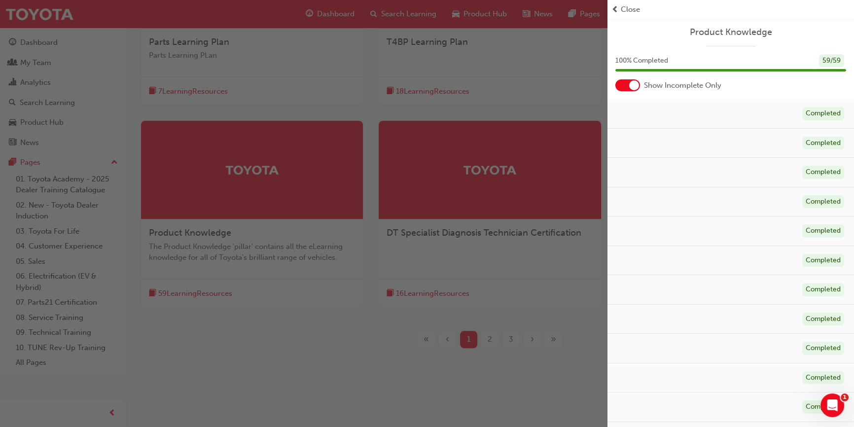
scroll to position [0, 0]
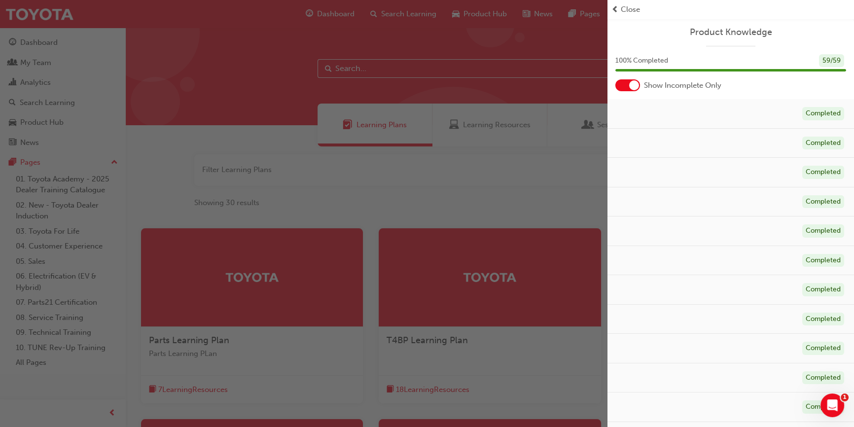
click at [320, 210] on div "button" at bounding box center [304, 213] width 608 height 427
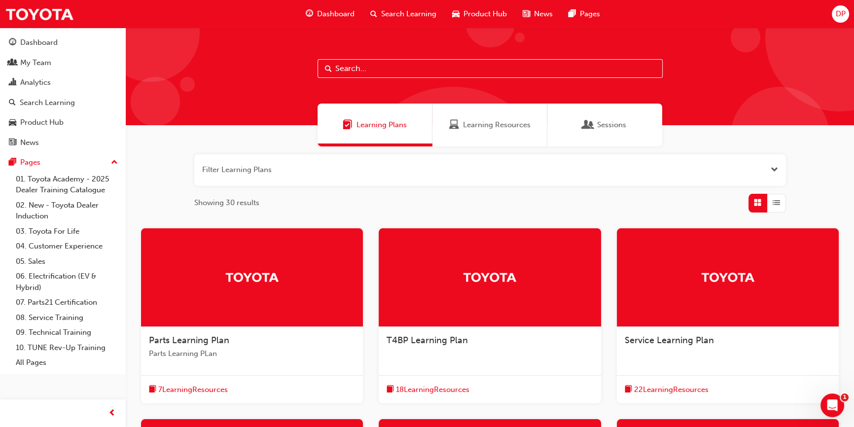
click at [443, 387] on span "18 Learning Resources" at bounding box center [433, 389] width 74 height 11
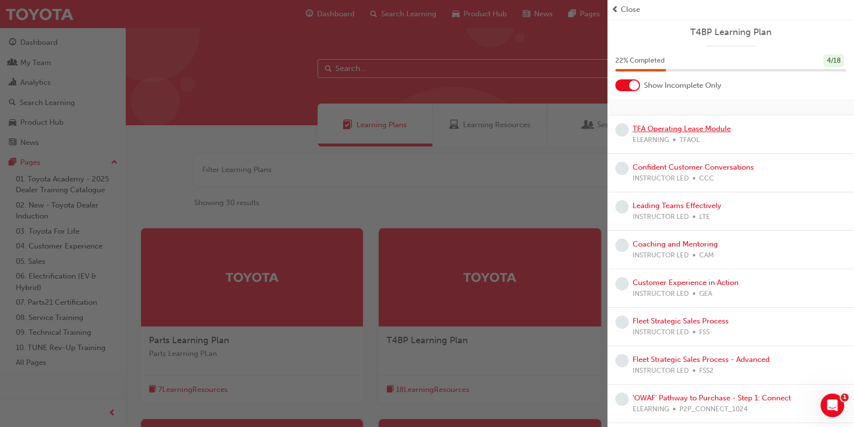
click at [677, 128] on link "TFA Operating Lease Module" at bounding box center [682, 128] width 98 height 9
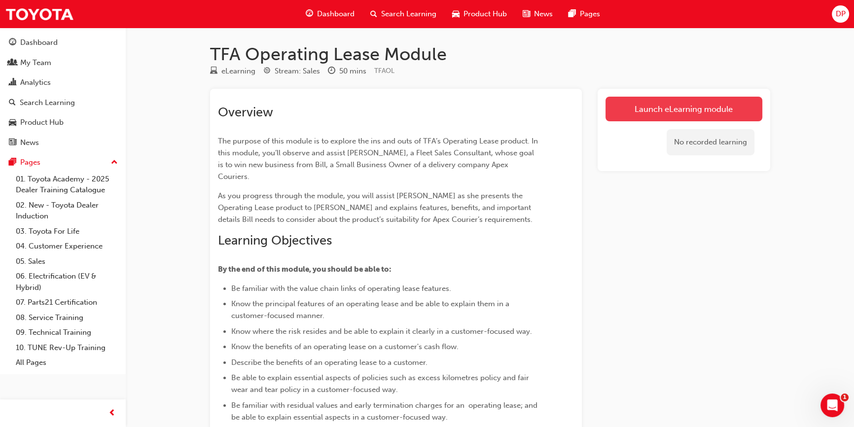
click at [669, 107] on link "Launch eLearning module" at bounding box center [684, 109] width 157 height 25
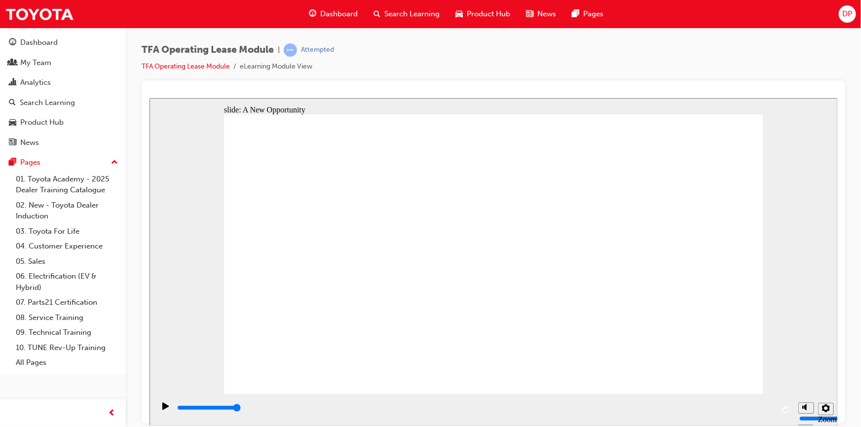
type input "4500"
